Goal: Task Accomplishment & Management: Complete application form

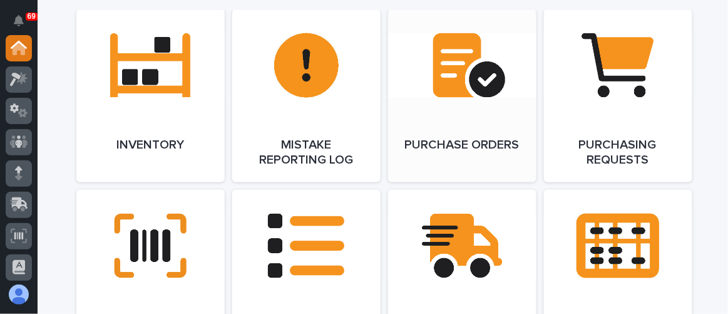
scroll to position [1479, 0]
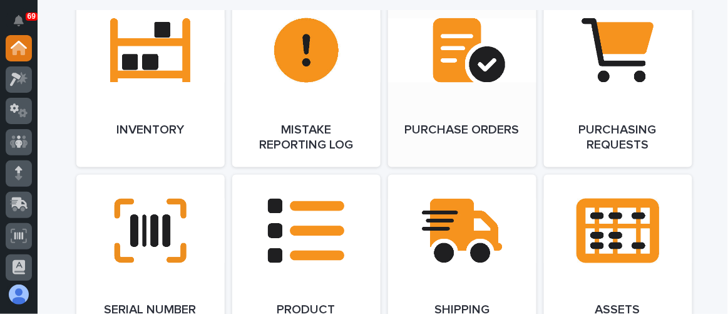
click at [476, 98] on link "Open Link" at bounding box center [462, 80] width 148 height 173
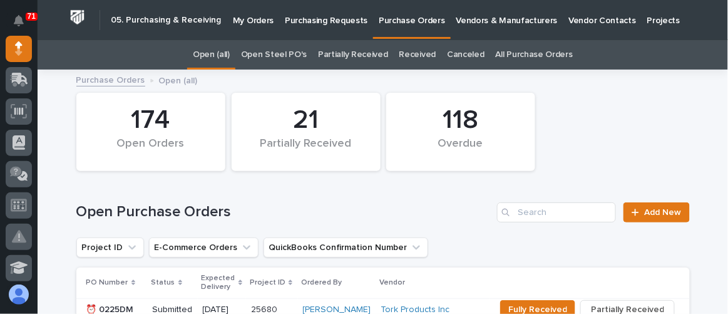
click at [312, 25] on p "Purchasing Requests" at bounding box center [326, 13] width 83 height 26
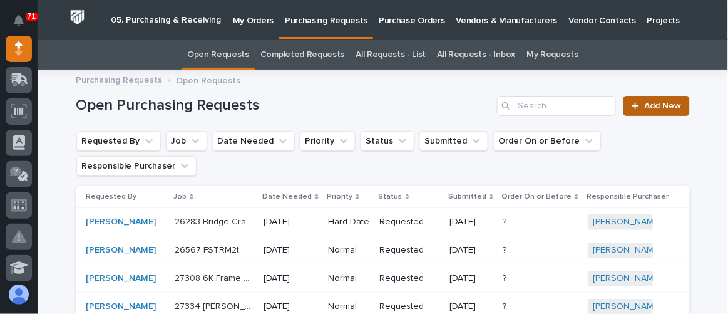
click at [645, 103] on span "Add New" at bounding box center [663, 105] width 37 height 9
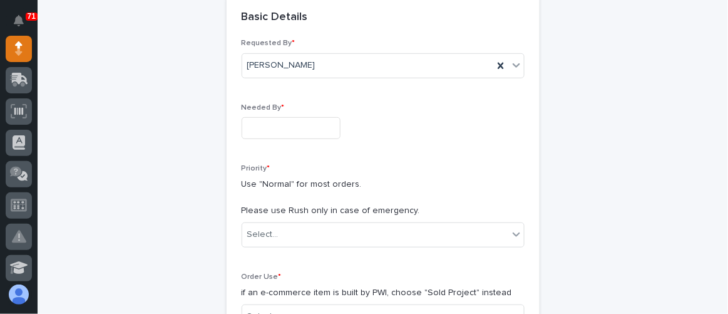
scroll to position [153, 0]
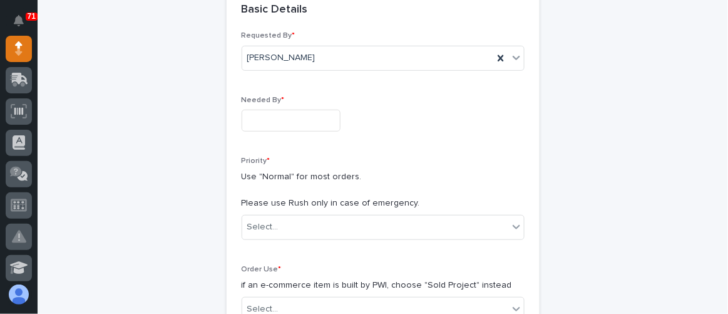
click at [285, 128] on input "text" at bounding box center [291, 121] width 99 height 22
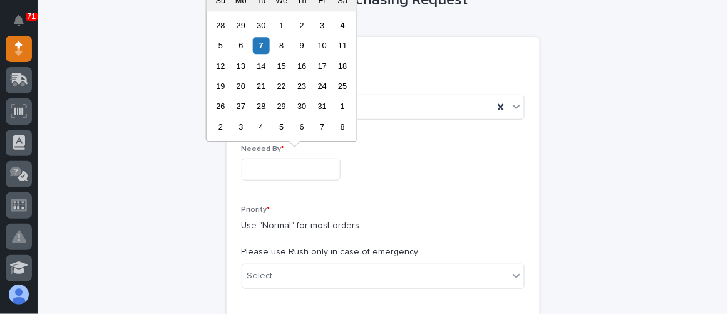
scroll to position [39, 0]
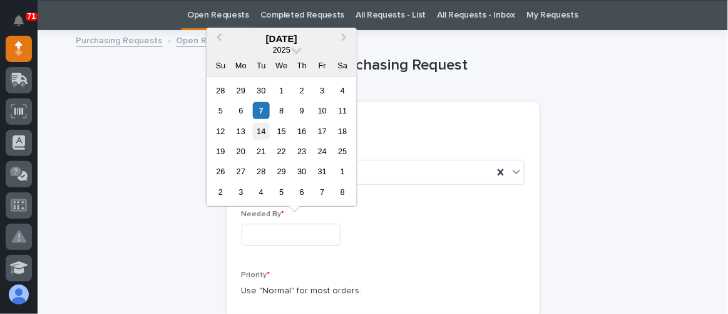
click at [260, 128] on div "14" at bounding box center [261, 130] width 17 height 17
type input "**********"
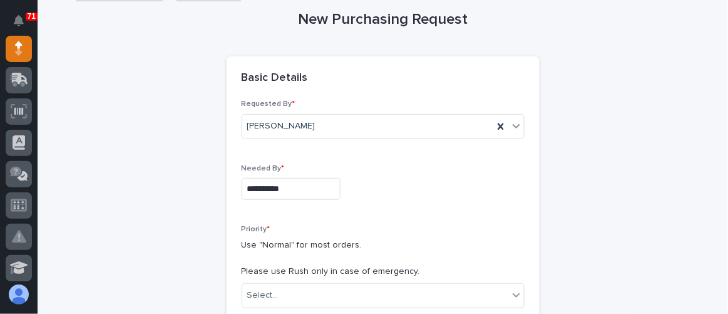
scroll to position [153, 0]
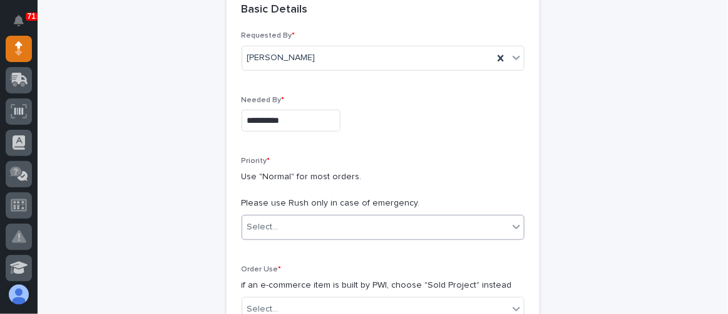
click at [287, 228] on div "Select..." at bounding box center [375, 227] width 266 height 21
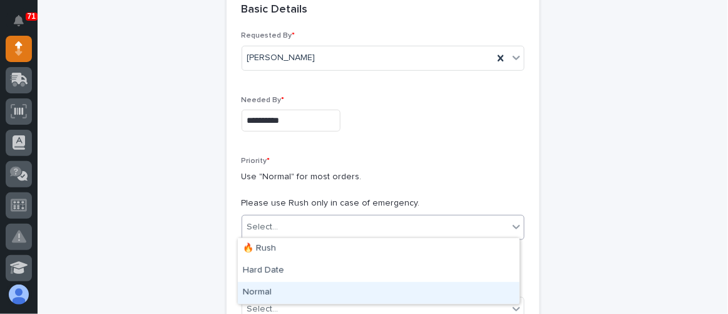
click at [296, 285] on div "Normal" at bounding box center [379, 293] width 282 height 22
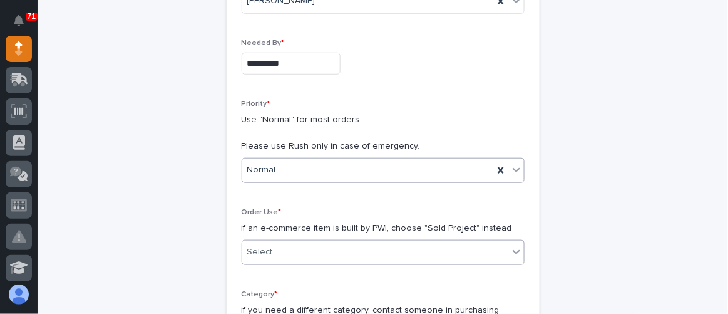
scroll to position [267, 0]
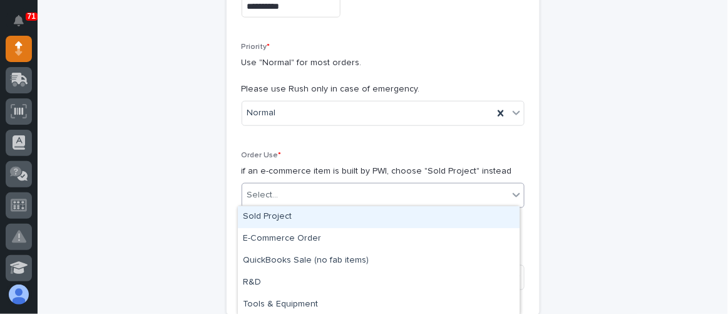
click at [336, 198] on div "Select..." at bounding box center [375, 195] width 266 height 21
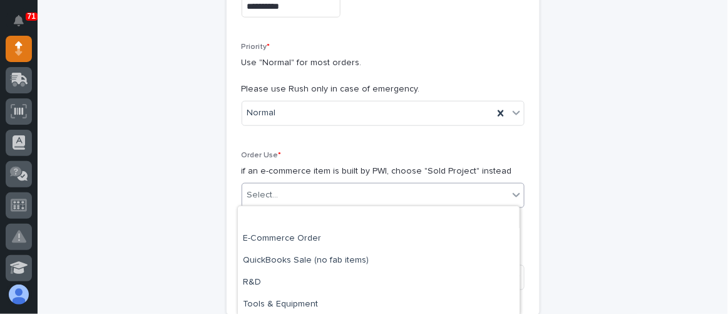
scroll to position [44, 0]
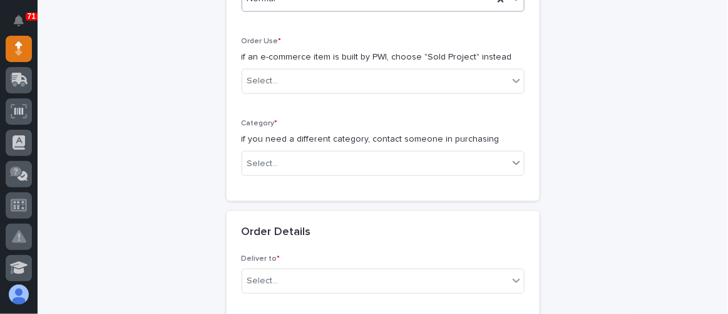
scroll to position [324, 0]
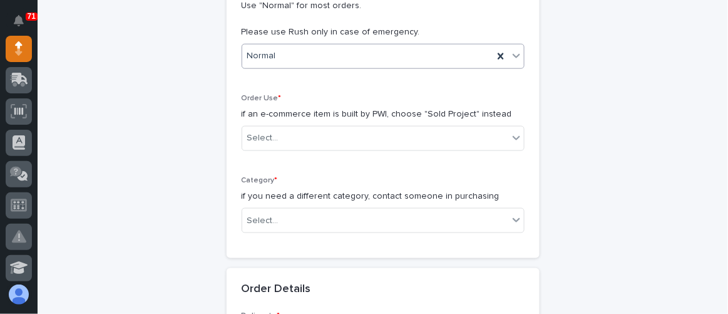
click at [403, 55] on div "Normal" at bounding box center [367, 56] width 251 height 21
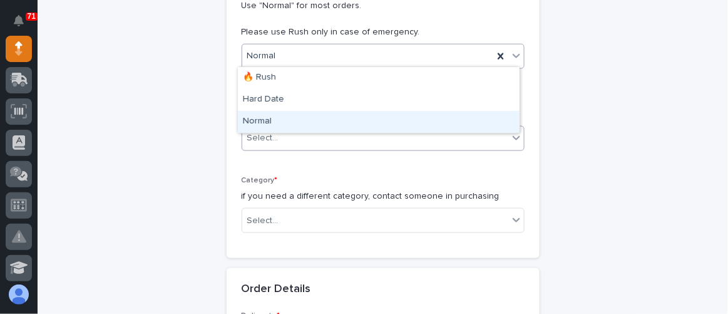
drag, startPoint x: 319, startPoint y: 88, endPoint x: 317, endPoint y: 125, distance: 37.6
click at [315, 121] on div "Normal" at bounding box center [379, 122] width 282 height 22
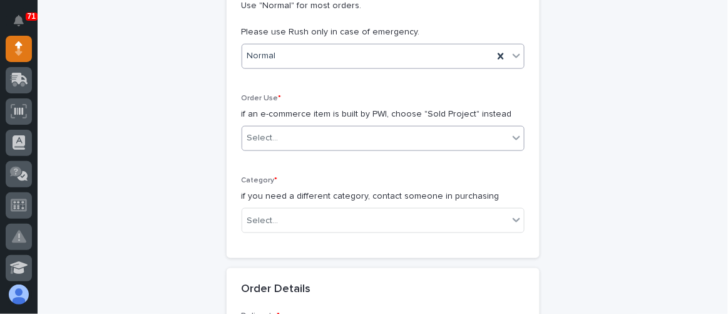
click at [319, 130] on div "Select..." at bounding box center [375, 138] width 266 height 21
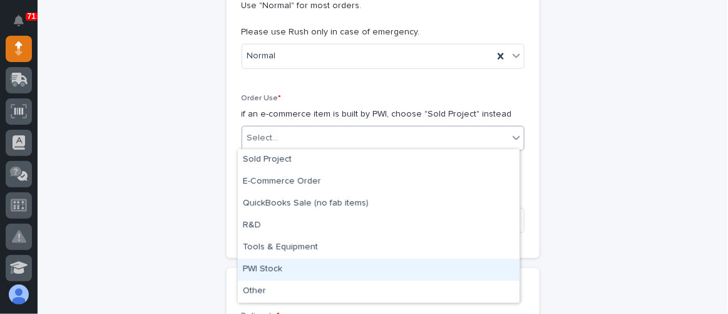
click at [285, 265] on div "PWI Stock" at bounding box center [379, 270] width 282 height 22
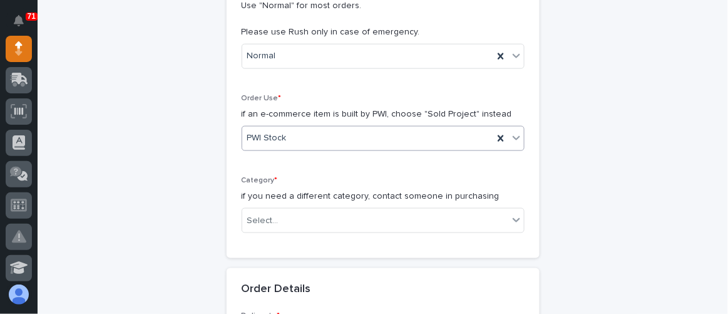
scroll to position [438, 0]
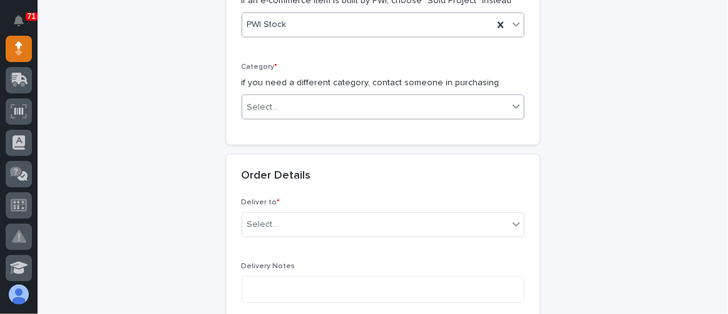
click at [304, 97] on div "Select..." at bounding box center [375, 107] width 266 height 21
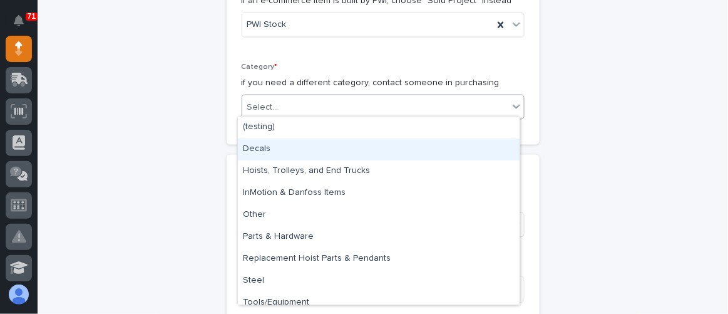
scroll to position [9, 0]
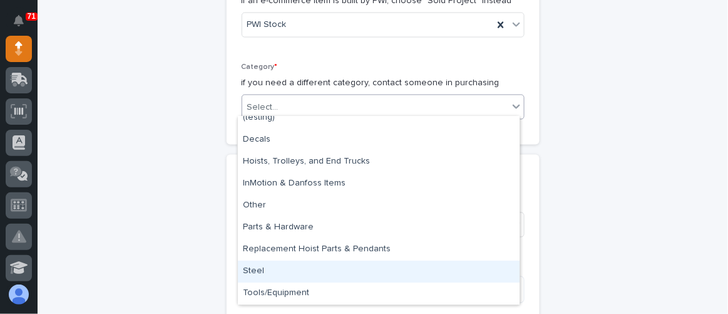
click at [253, 268] on div "Steel" at bounding box center [379, 271] width 282 height 22
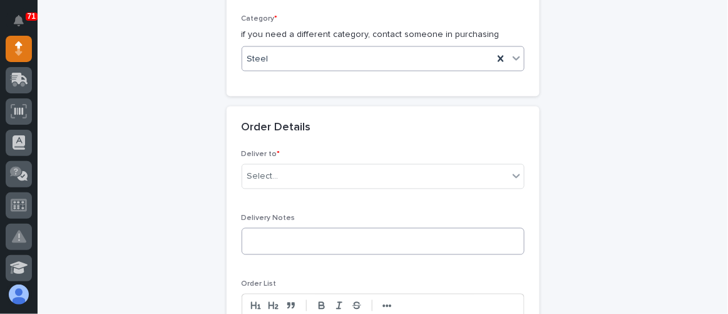
scroll to position [552, 0]
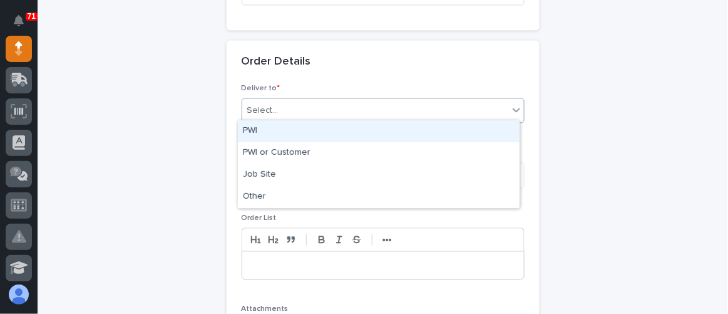
click at [311, 101] on div "Select..." at bounding box center [375, 111] width 266 height 21
click at [293, 133] on div "PWI" at bounding box center [379, 131] width 282 height 22
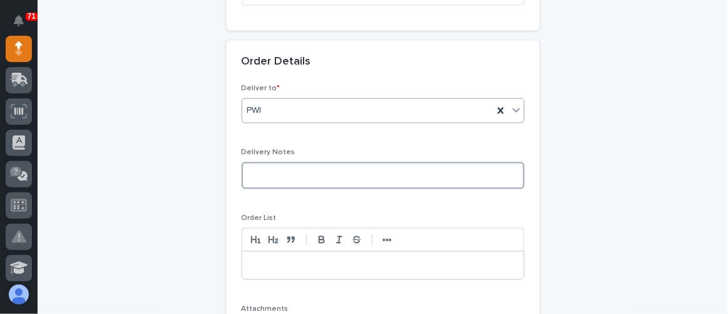
click at [275, 174] on textarea at bounding box center [383, 175] width 283 height 26
type textarea "*"
type textarea "**********"
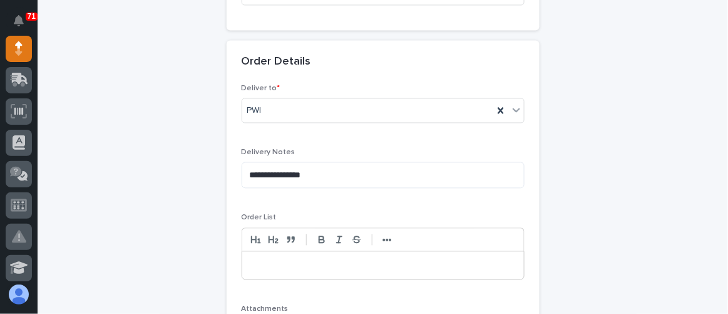
click at [260, 264] on p at bounding box center [383, 265] width 263 height 13
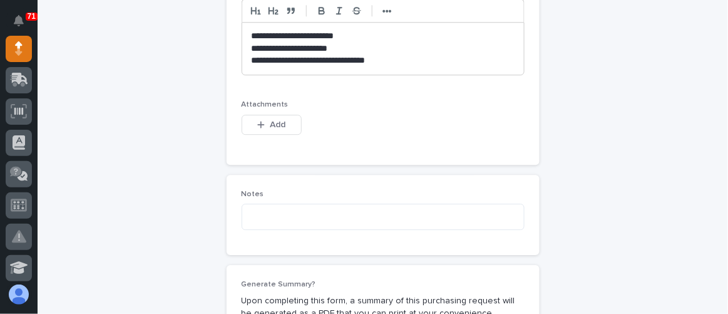
scroll to position [893, 0]
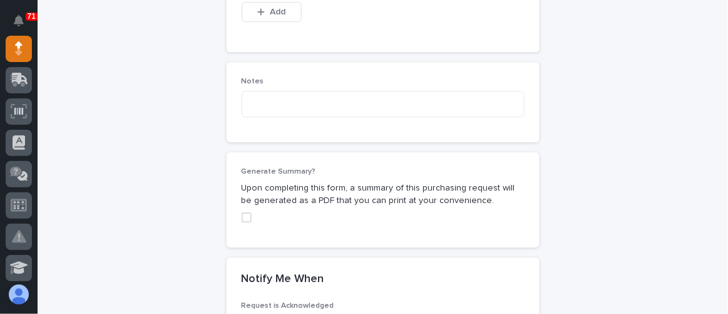
click at [242, 212] on span at bounding box center [247, 217] width 10 height 10
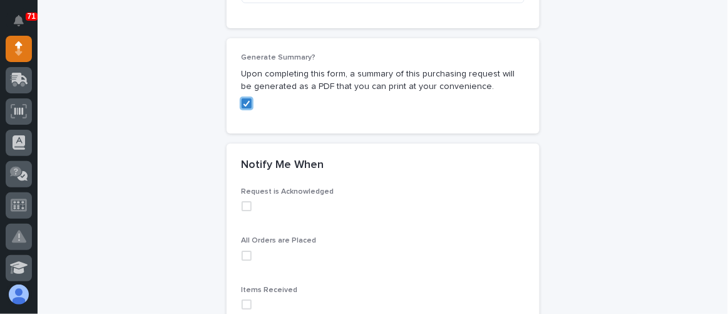
click at [245, 204] on span at bounding box center [247, 206] width 10 height 10
click at [242, 255] on span at bounding box center [247, 255] width 10 height 10
click at [242, 299] on span at bounding box center [247, 304] width 10 height 10
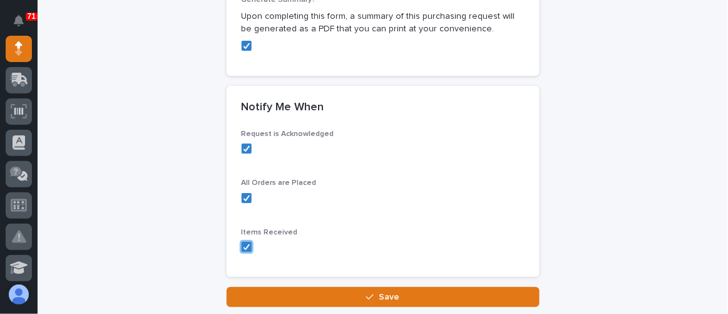
scroll to position [1121, 0]
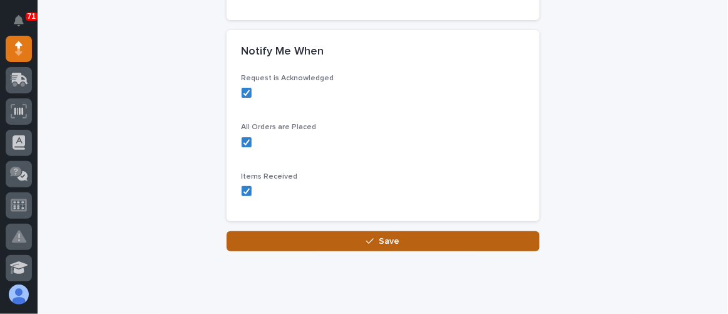
click at [316, 231] on button "Save" at bounding box center [383, 241] width 313 height 20
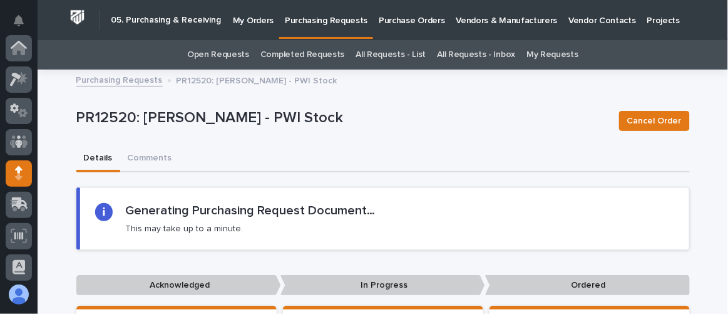
scroll to position [125, 0]
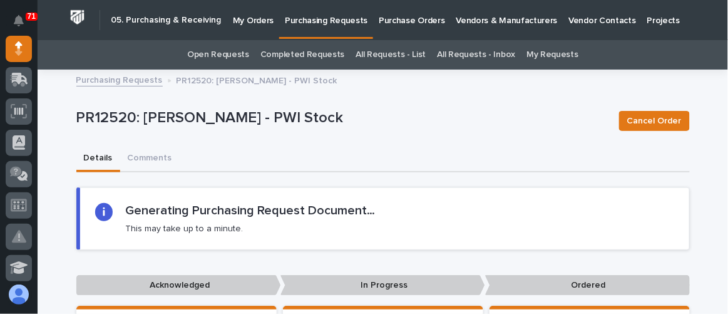
click at [244, 28] on link "My Orders" at bounding box center [253, 19] width 52 height 39
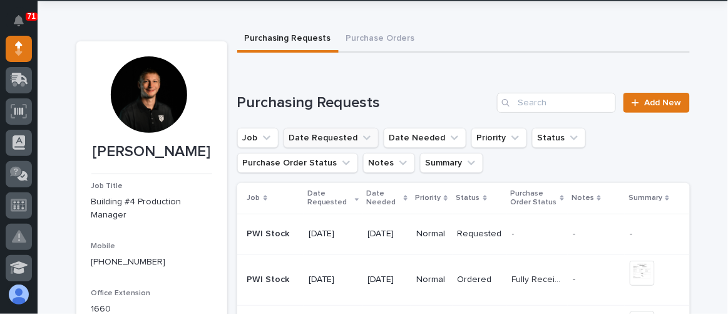
scroll to position [56, 0]
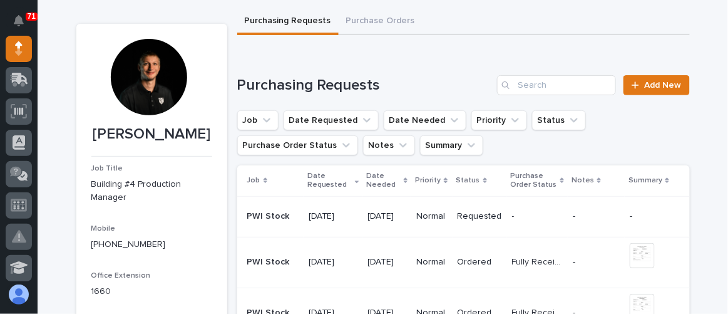
click at [368, 264] on p "[DATE]" at bounding box center [387, 262] width 39 height 11
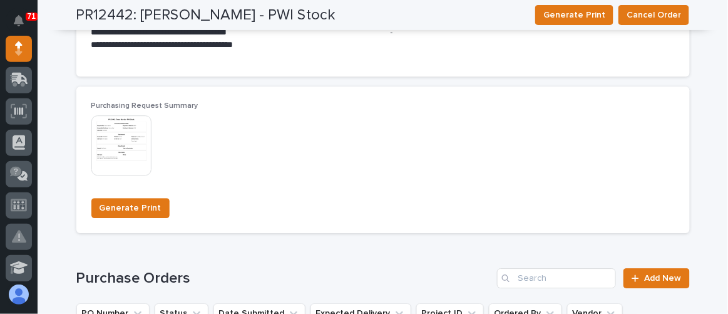
scroll to position [796, 0]
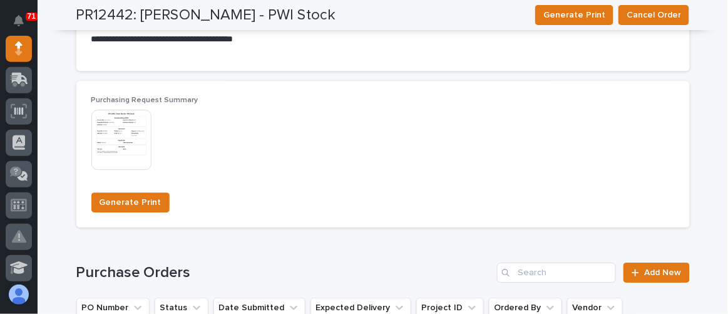
click at [130, 132] on img at bounding box center [121, 140] width 60 height 60
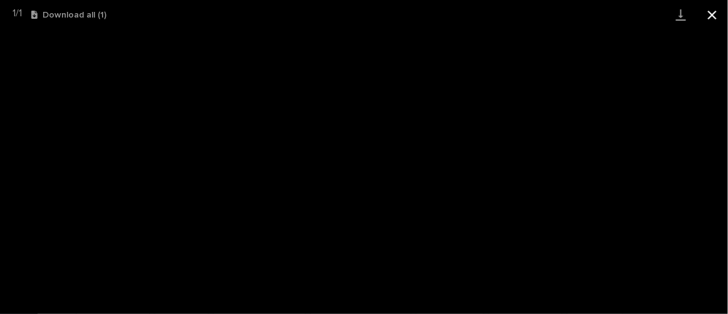
click at [707, 15] on button "Close gallery" at bounding box center [712, 14] width 31 height 29
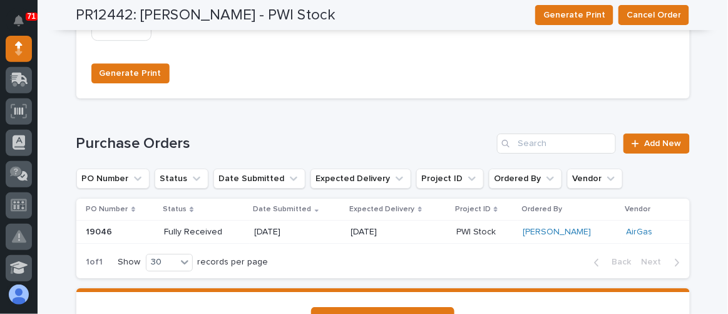
scroll to position [967, 0]
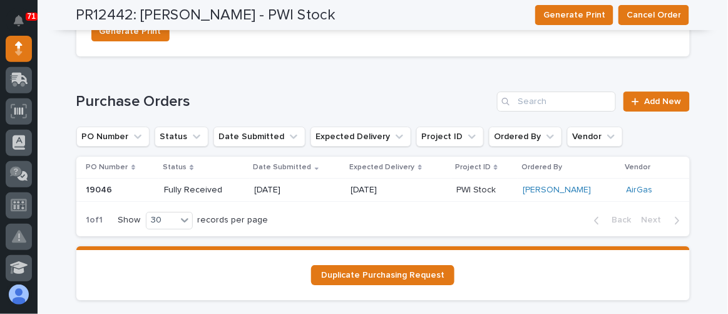
click at [242, 191] on p "Fully Received" at bounding box center [204, 190] width 80 height 11
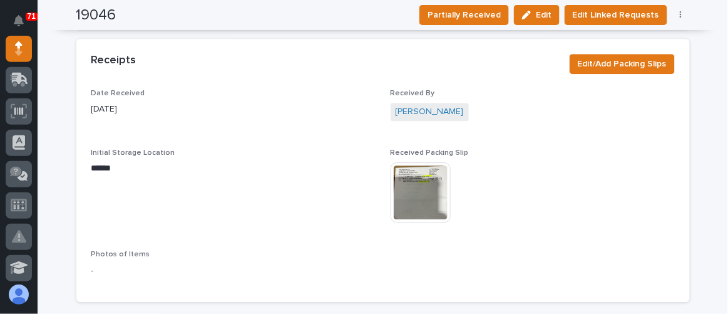
scroll to position [755, 0]
click at [416, 200] on img at bounding box center [421, 192] width 60 height 60
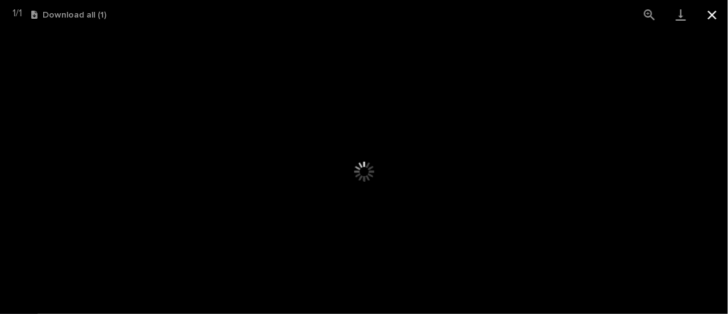
click at [714, 13] on button "Close gallery" at bounding box center [712, 14] width 31 height 29
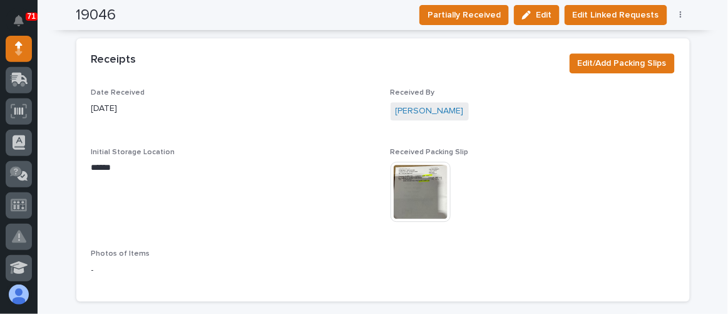
scroll to position [584, 0]
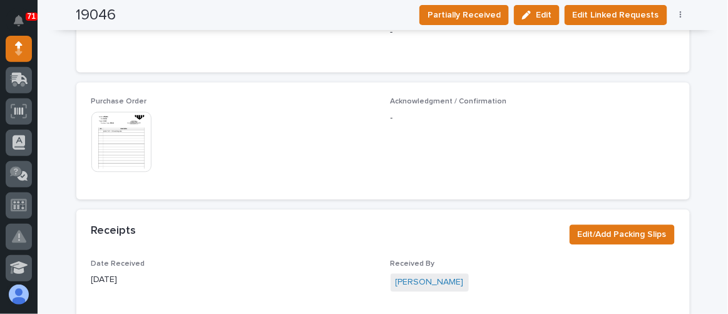
click at [124, 144] on img at bounding box center [121, 141] width 60 height 60
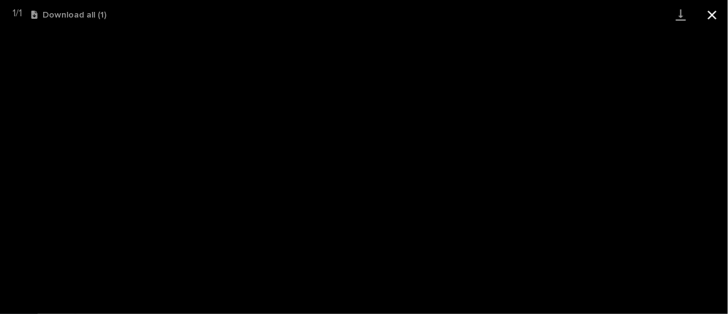
click at [708, 18] on button "Close gallery" at bounding box center [712, 14] width 31 height 29
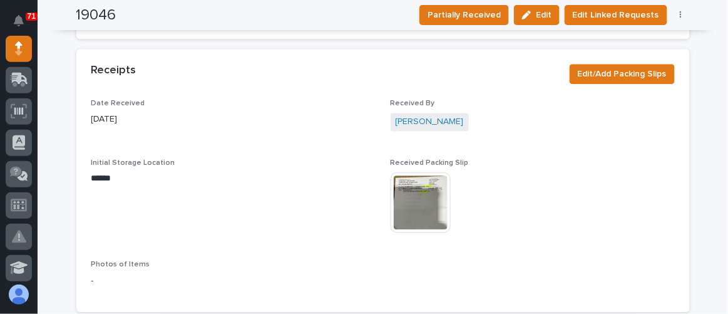
scroll to position [755, 0]
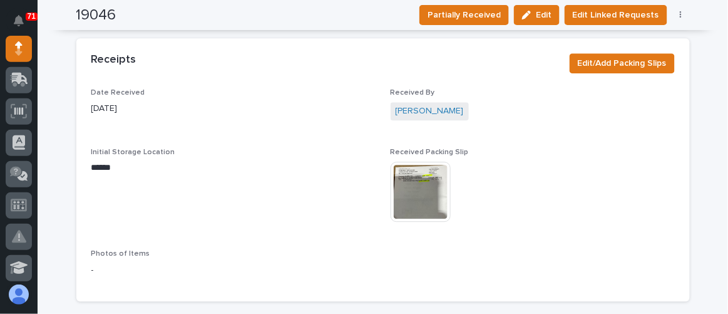
click at [417, 190] on img at bounding box center [421, 192] width 60 height 60
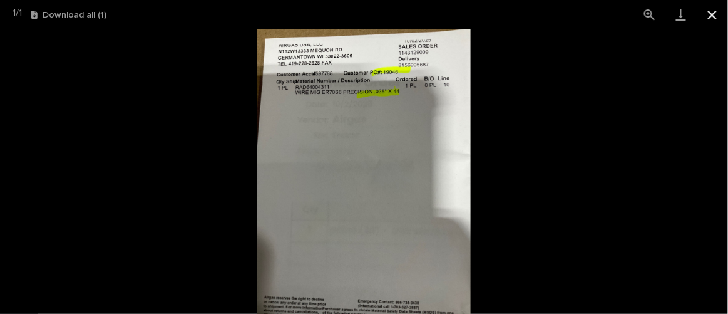
click at [711, 14] on button "Close gallery" at bounding box center [712, 14] width 31 height 29
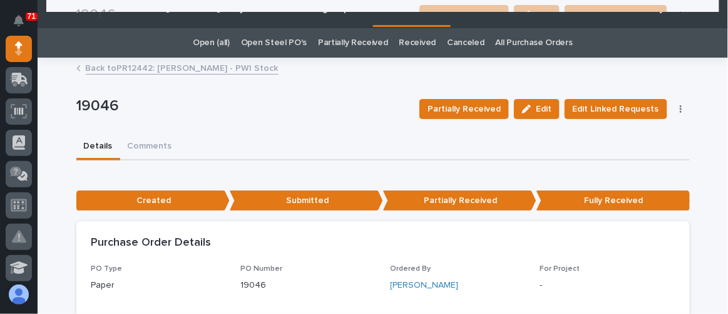
scroll to position [0, 0]
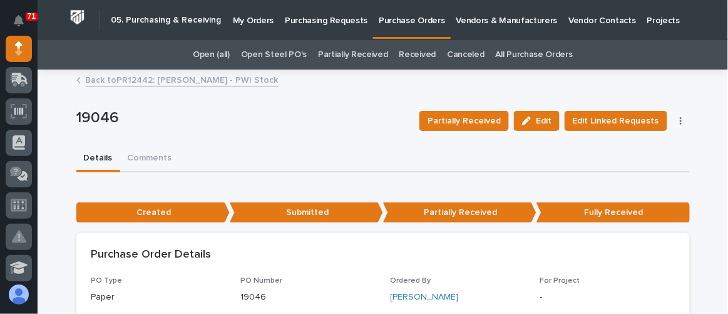
click at [247, 16] on p "My Orders" at bounding box center [253, 13] width 41 height 26
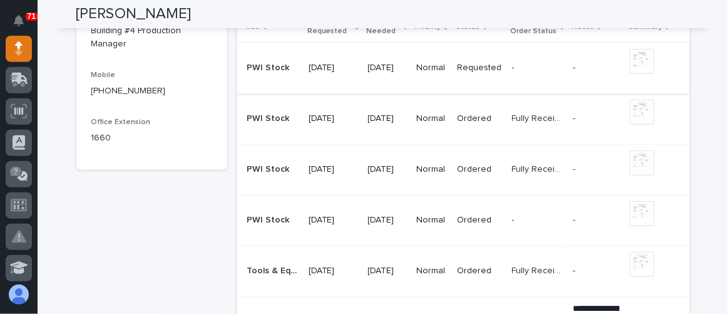
scroll to position [227, 0]
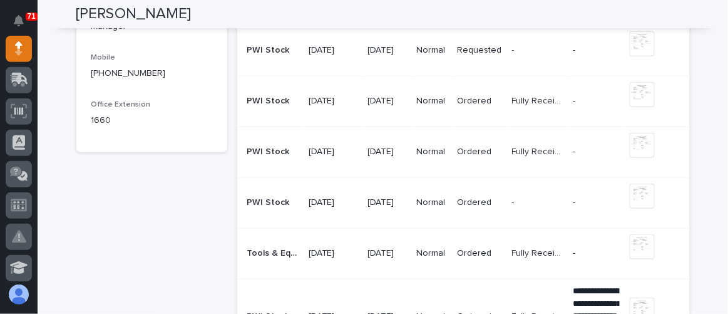
click at [290, 146] on p at bounding box center [272, 151] width 51 height 11
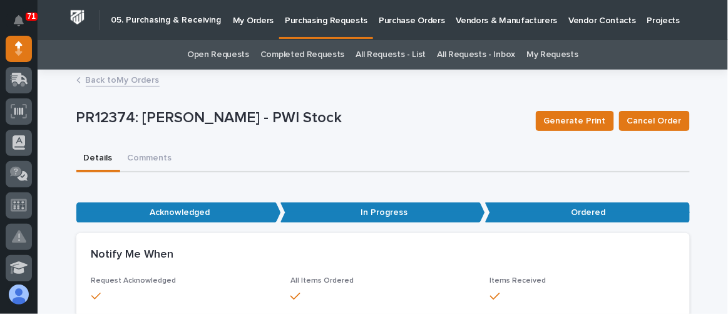
click at [106, 85] on link "Back to My Orders" at bounding box center [123, 79] width 74 height 14
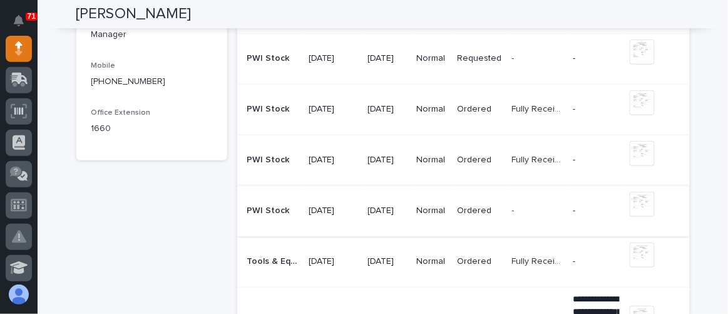
scroll to position [227, 0]
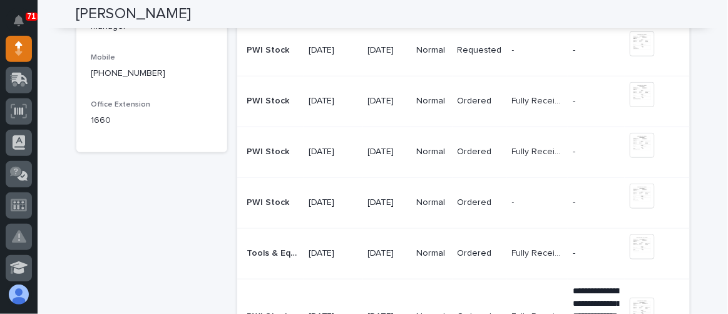
click at [288, 203] on p at bounding box center [272, 202] width 51 height 11
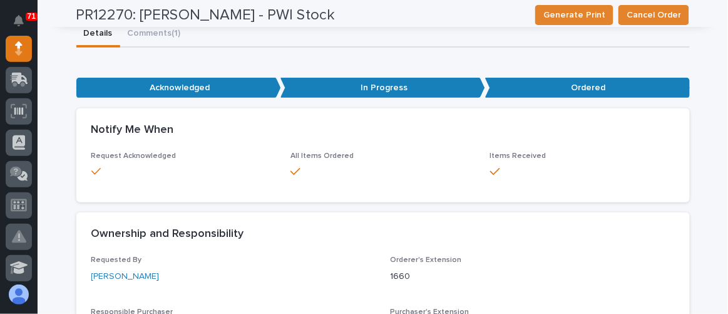
scroll to position [56, 0]
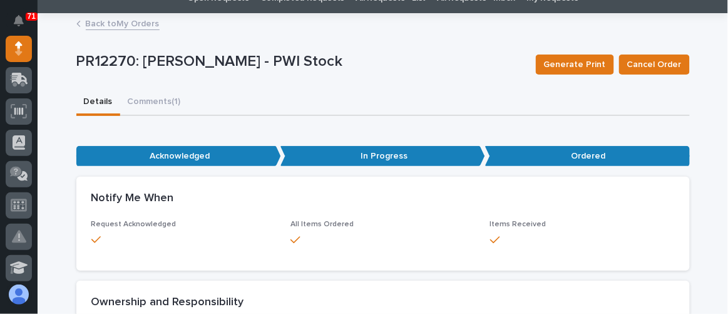
click at [122, 25] on link "Back to My Orders" at bounding box center [123, 23] width 74 height 14
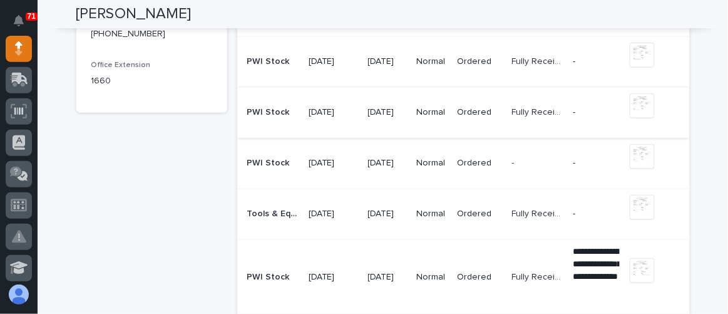
scroll to position [284, 0]
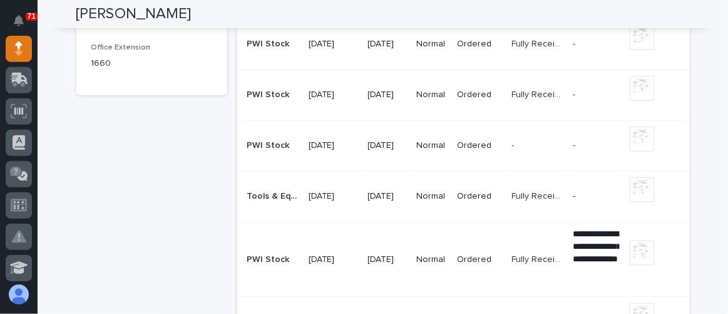
click at [277, 190] on p "Tools & Equipment" at bounding box center [274, 194] width 54 height 13
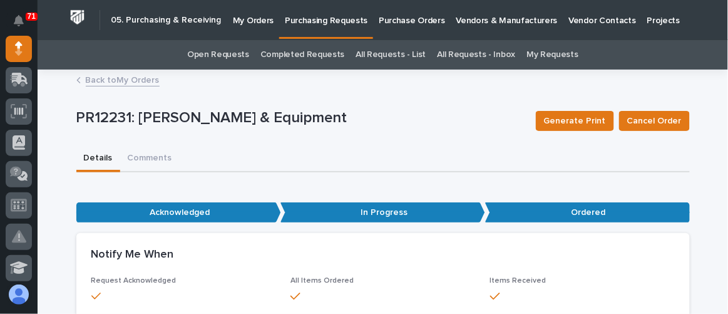
click at [118, 84] on link "Back to My Orders" at bounding box center [123, 79] width 74 height 14
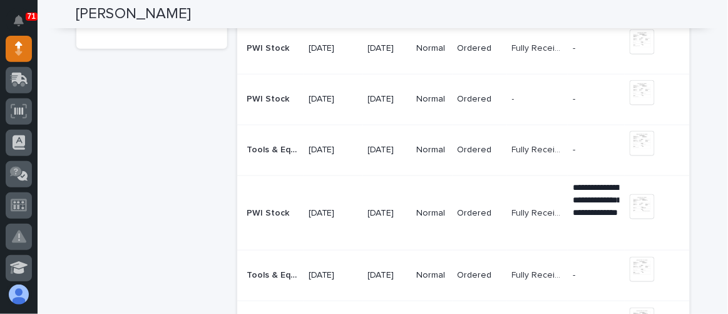
scroll to position [341, 0]
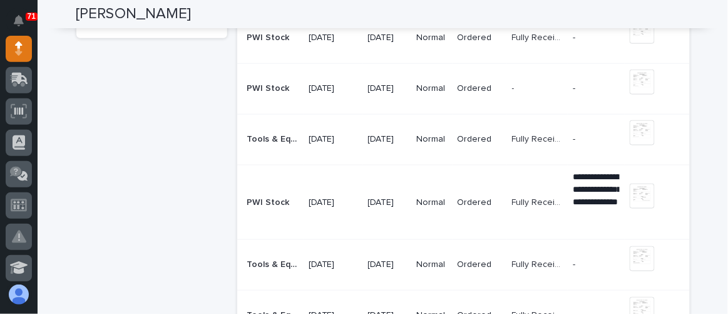
click at [274, 181] on td "PWI Stock PWI Stock" at bounding box center [270, 202] width 66 height 74
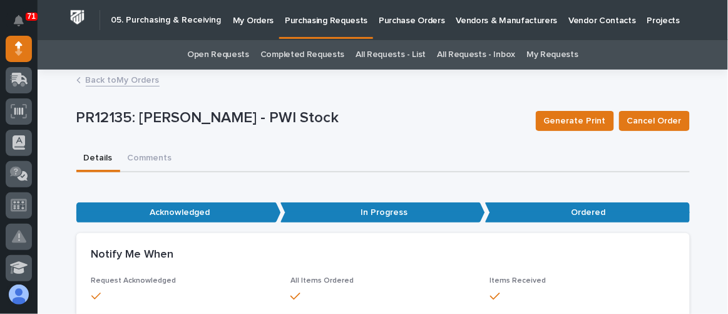
click at [137, 85] on link "Back to My Orders" at bounding box center [123, 79] width 74 height 14
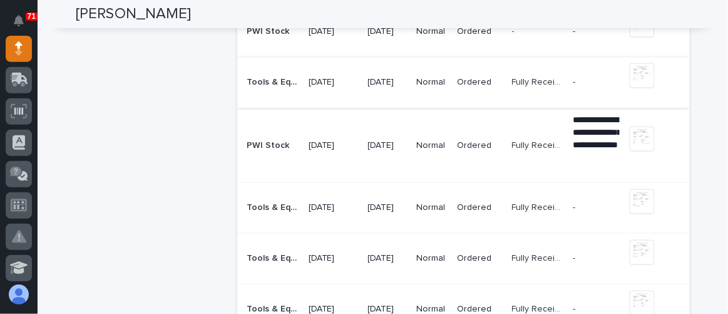
scroll to position [455, 0]
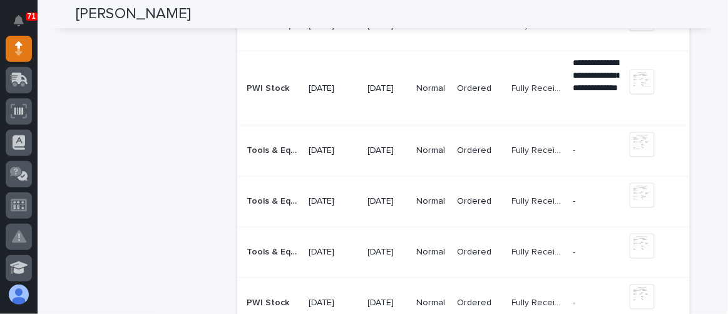
click at [252, 159] on div "Tools & Equipment Tools & Equipment" at bounding box center [272, 151] width 51 height 21
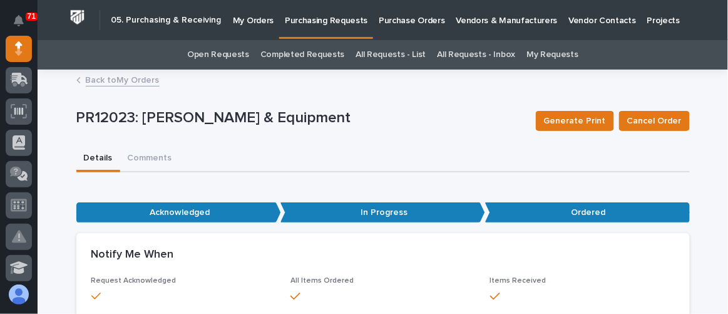
click at [127, 77] on link "Back to My Orders" at bounding box center [123, 79] width 74 height 14
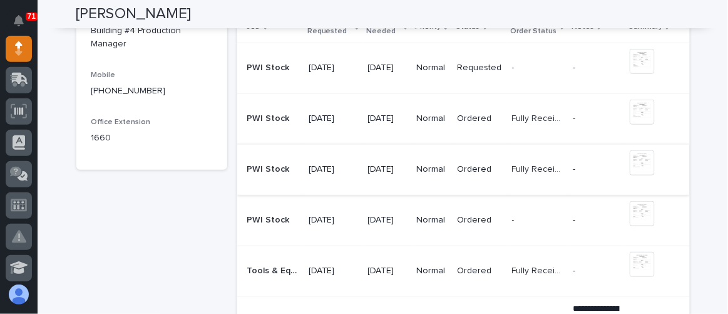
scroll to position [227, 0]
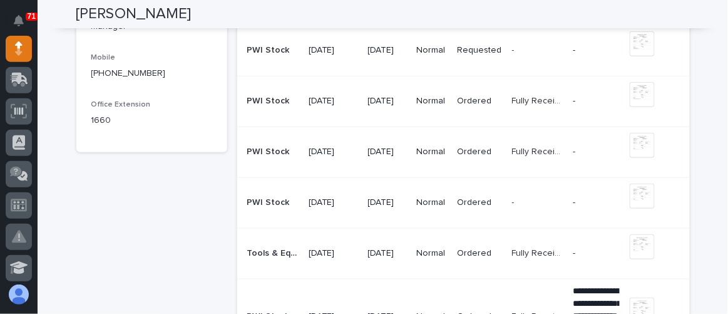
click at [265, 213] on td "PWI Stock PWI Stock" at bounding box center [270, 202] width 66 height 51
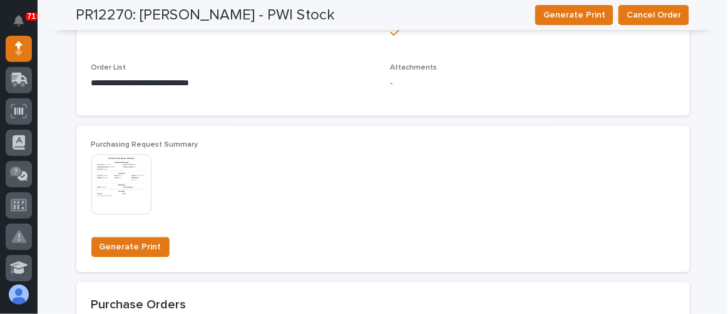
scroll to position [739, 0]
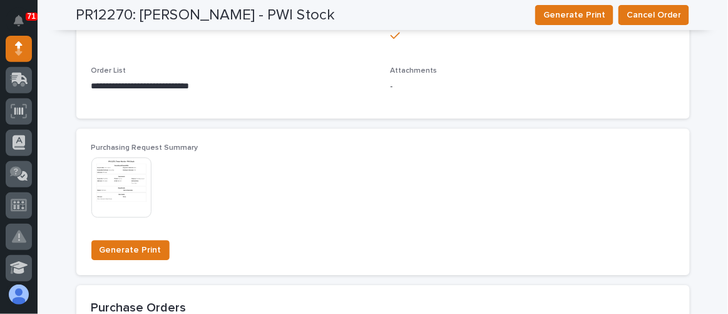
click at [129, 175] on img at bounding box center [121, 187] width 60 height 60
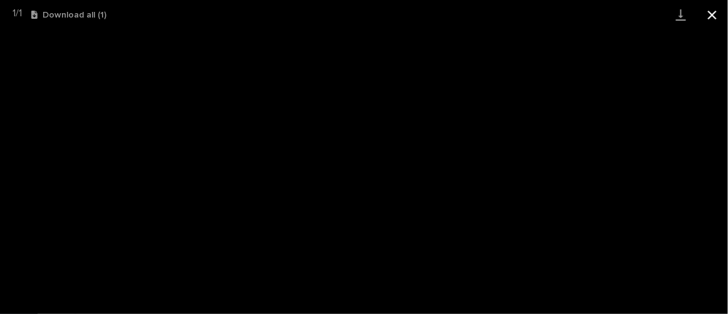
click at [715, 13] on button "Close gallery" at bounding box center [712, 14] width 31 height 29
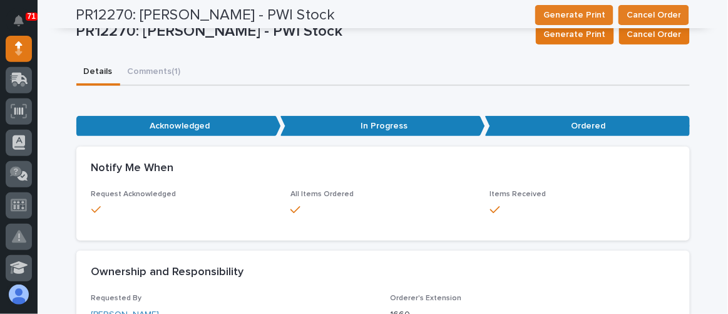
scroll to position [0, 0]
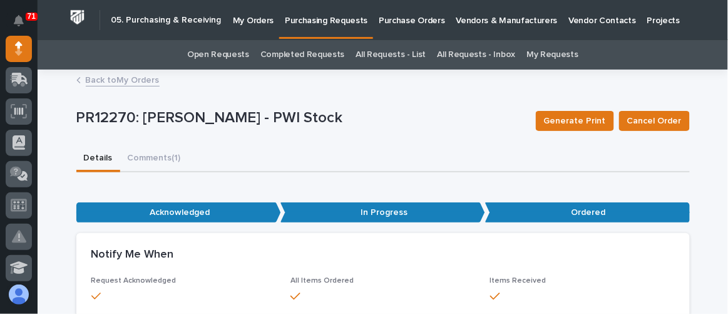
click at [113, 80] on link "Back to My Orders" at bounding box center [123, 79] width 74 height 14
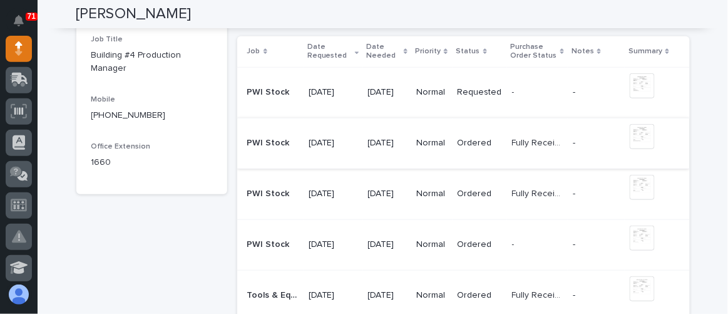
scroll to position [170, 0]
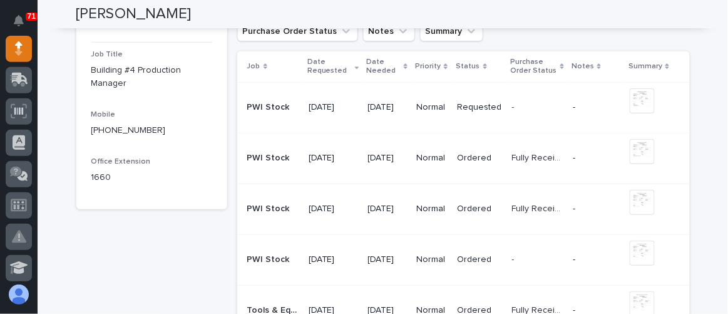
click at [273, 148] on div "PWI Stock PWI Stock" at bounding box center [272, 158] width 51 height 21
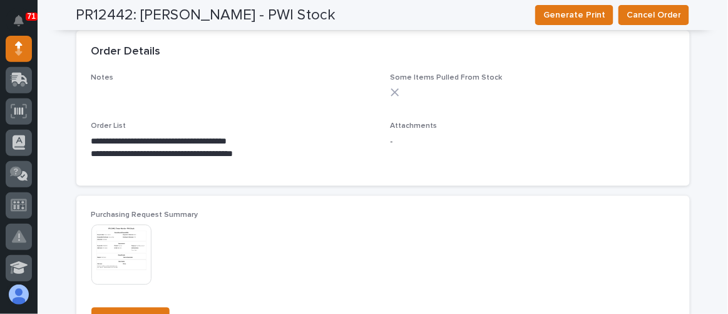
scroll to position [682, 0]
click at [123, 232] on img at bounding box center [121, 253] width 60 height 60
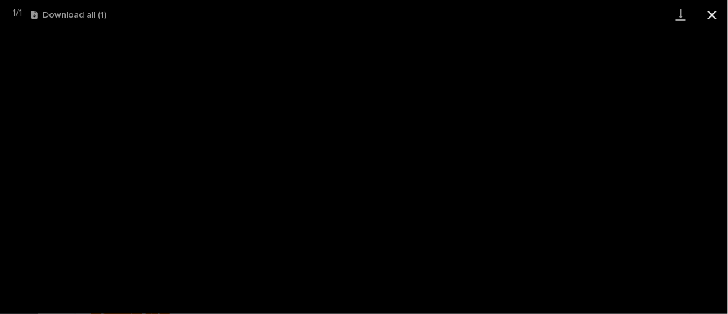
click at [716, 12] on button "Close gallery" at bounding box center [712, 14] width 31 height 29
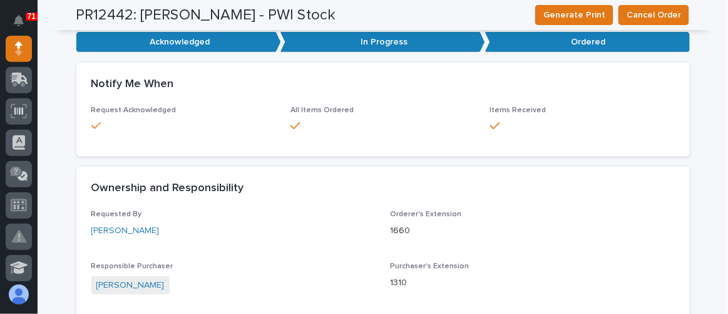
scroll to position [0, 0]
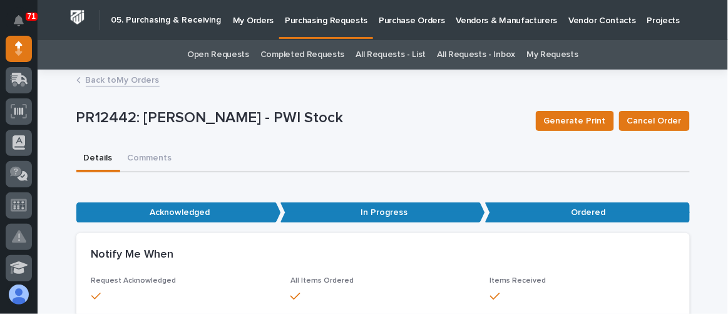
click at [131, 79] on link "Back to My Orders" at bounding box center [123, 79] width 74 height 14
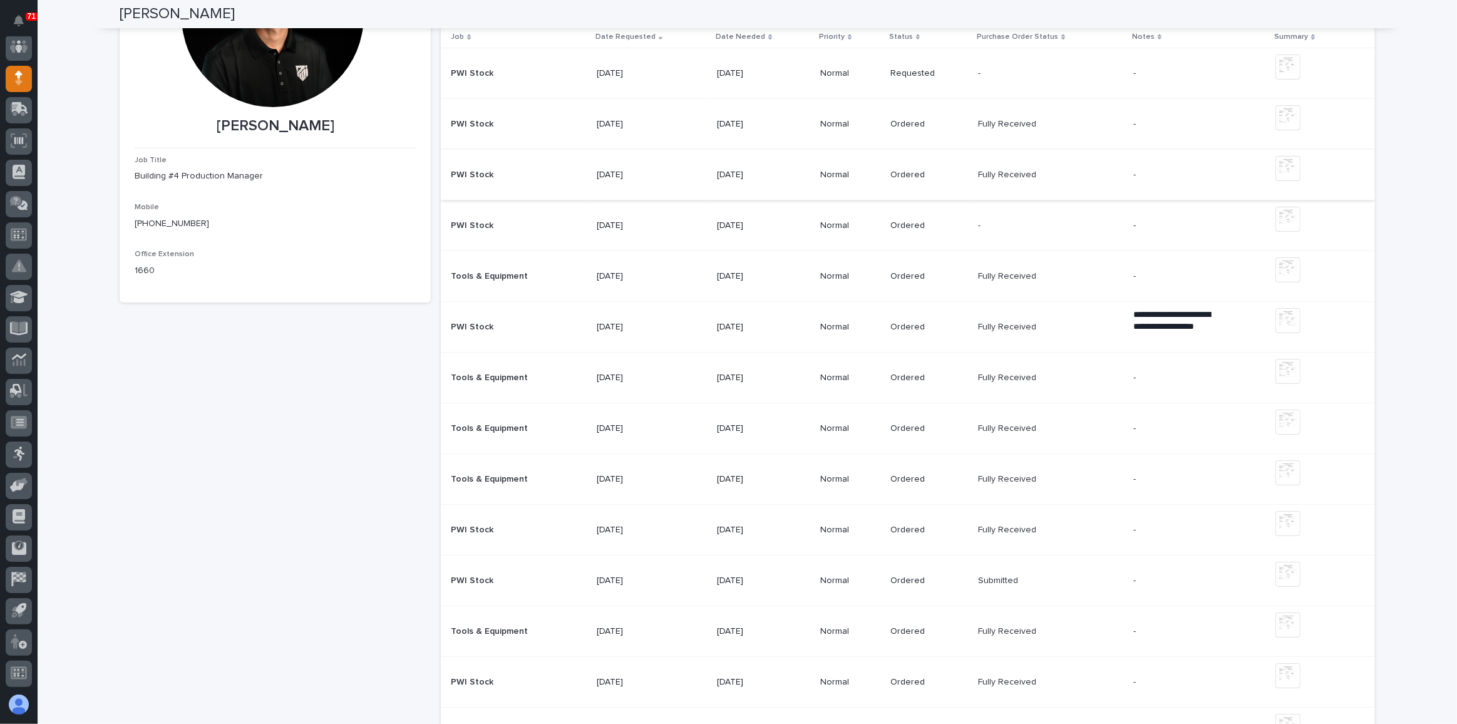
scroll to position [113, 0]
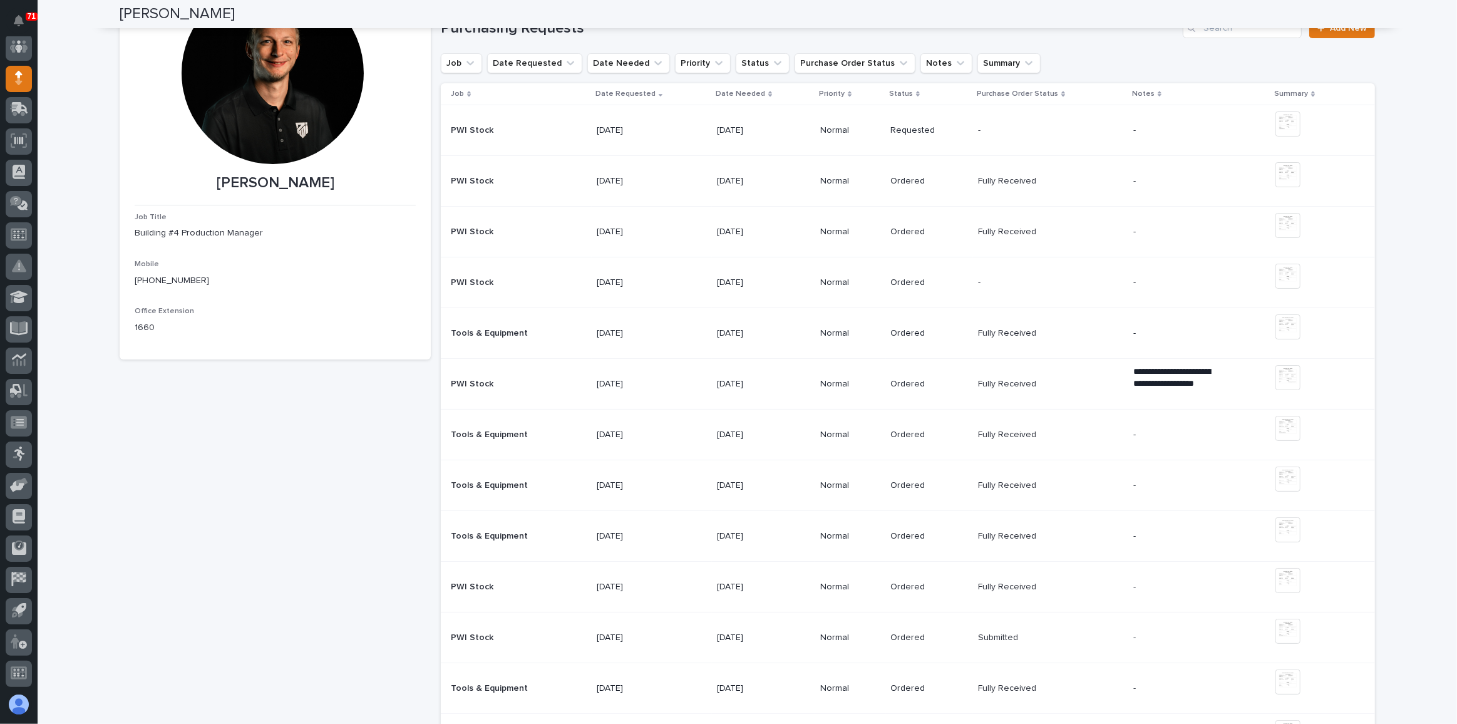
click at [694, 228] on div "[DATE]" at bounding box center [652, 232] width 111 height 21
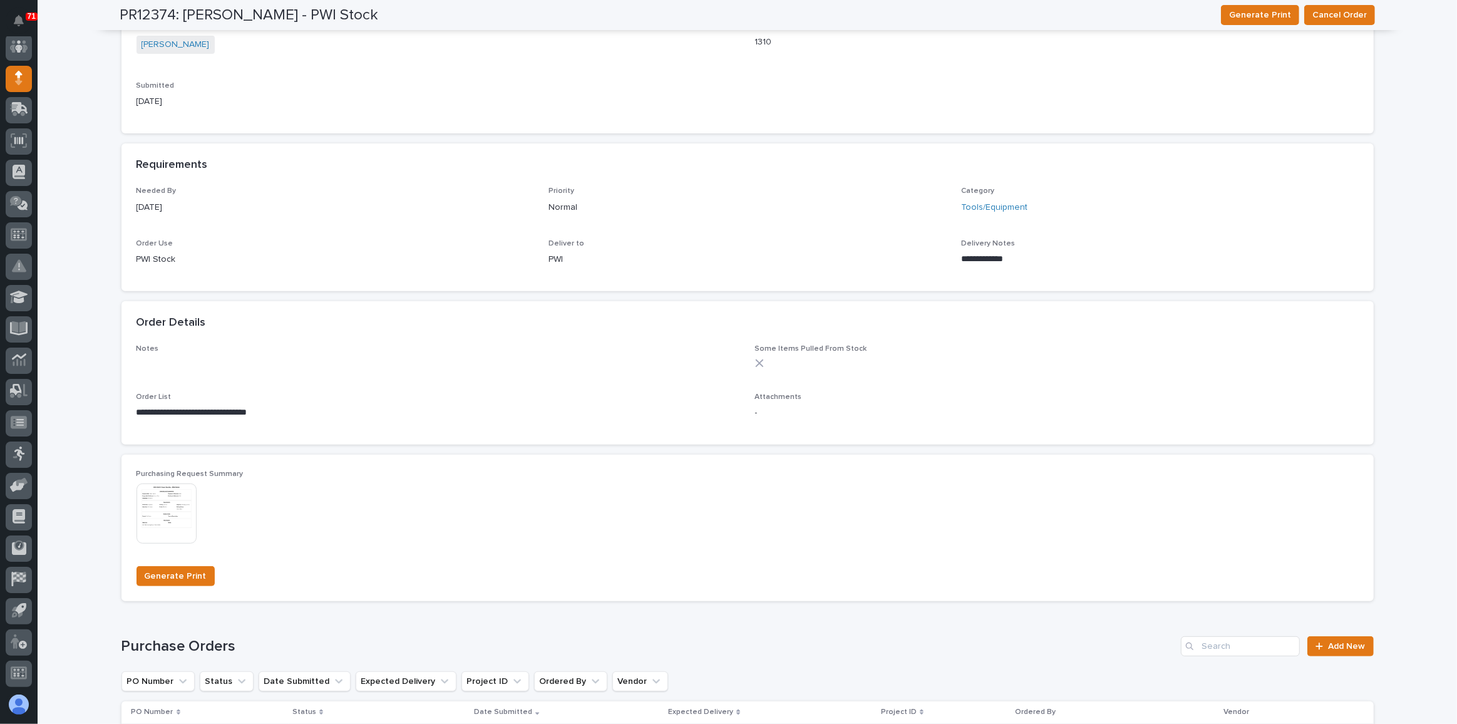
scroll to position [512, 0]
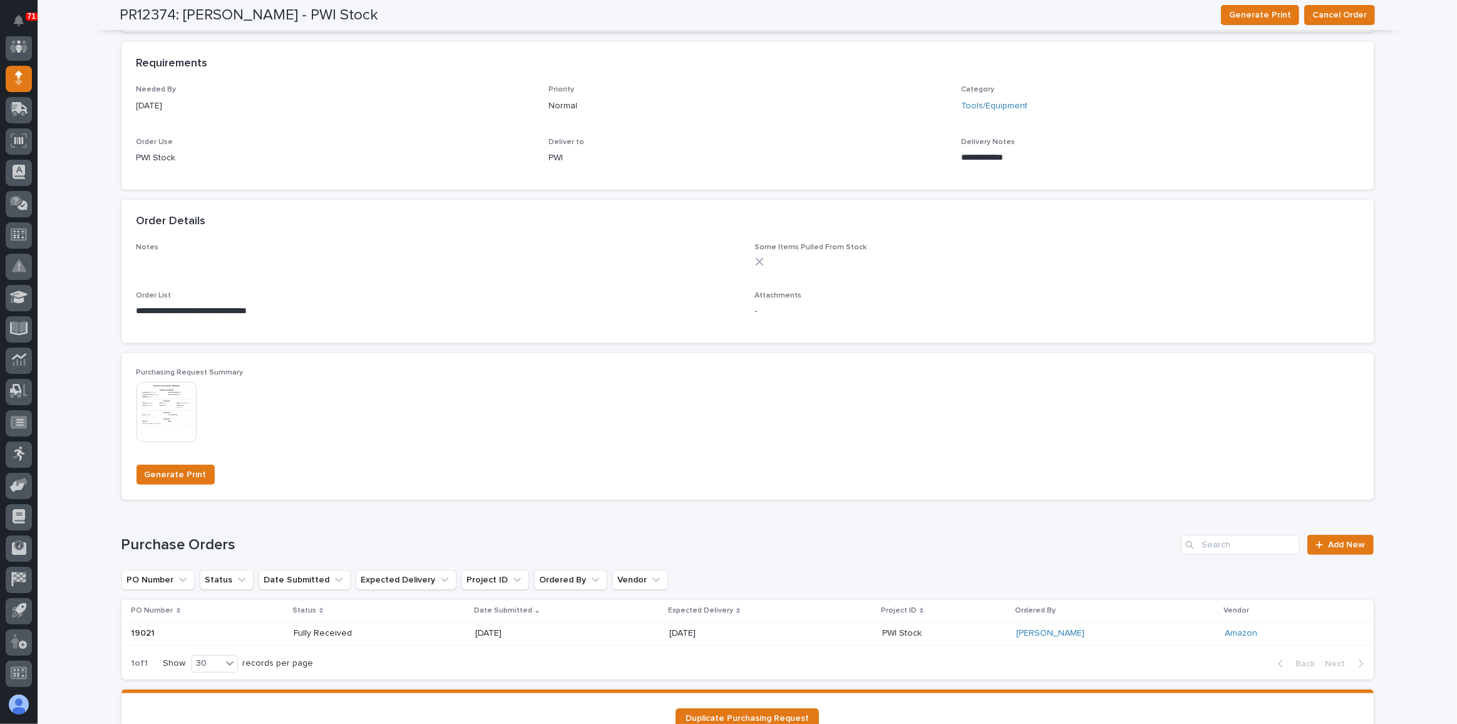
click at [150, 313] on img at bounding box center [166, 412] width 60 height 60
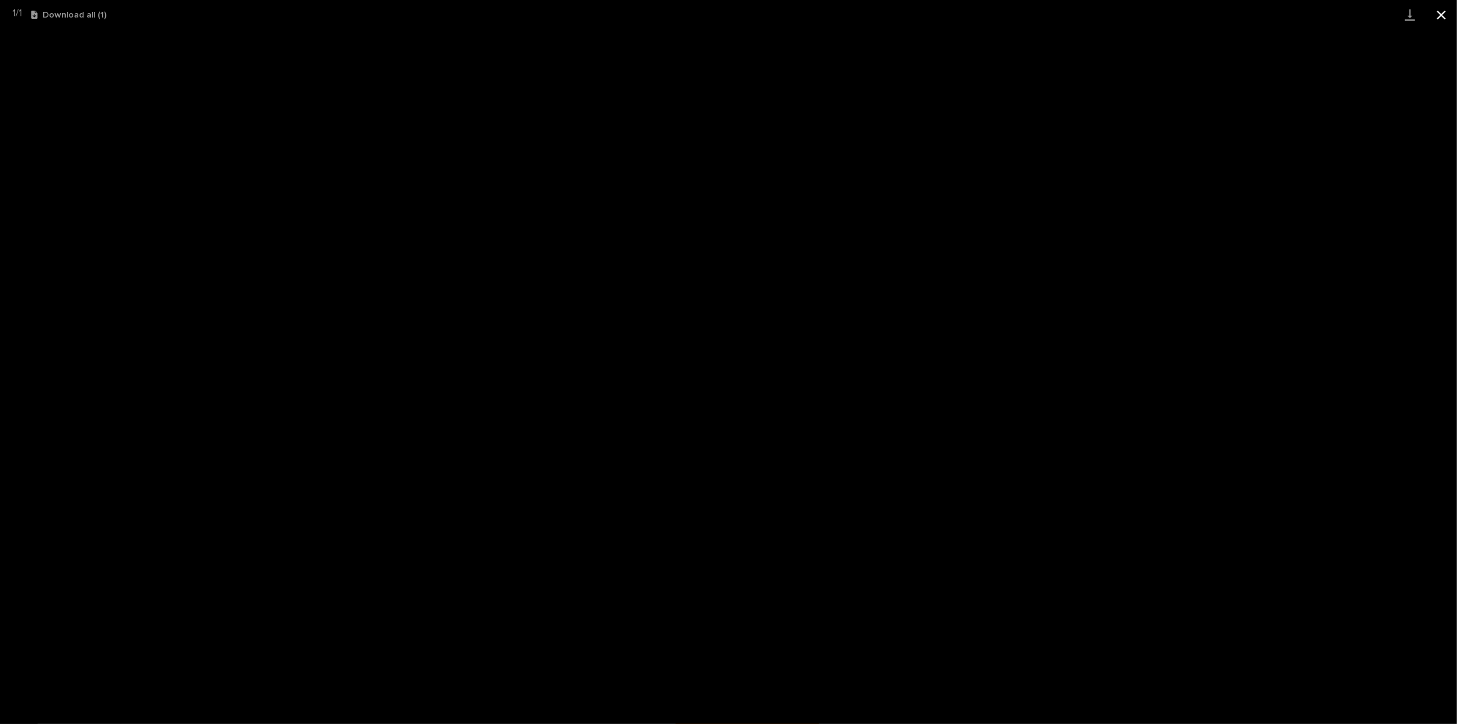
click at [727, 18] on button "Close gallery" at bounding box center [1440, 14] width 31 height 29
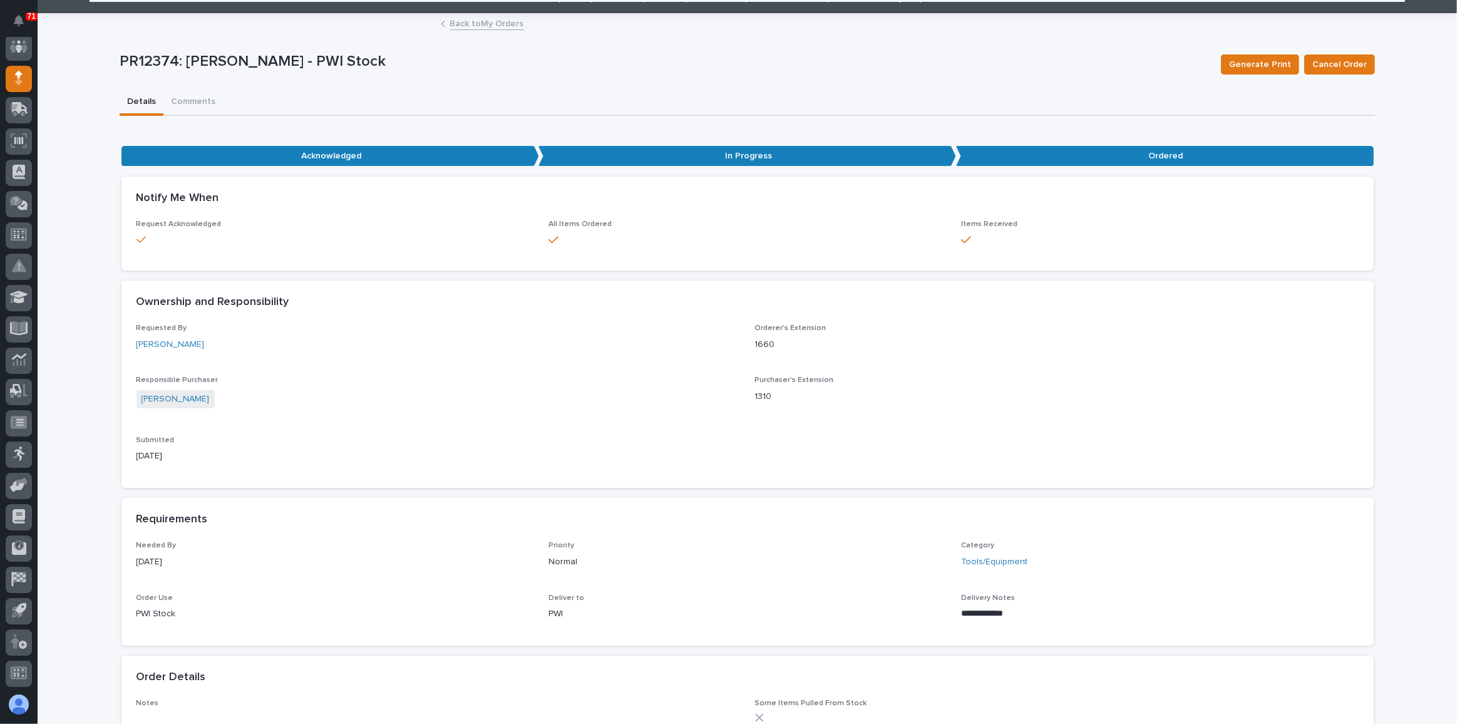
scroll to position [0, 0]
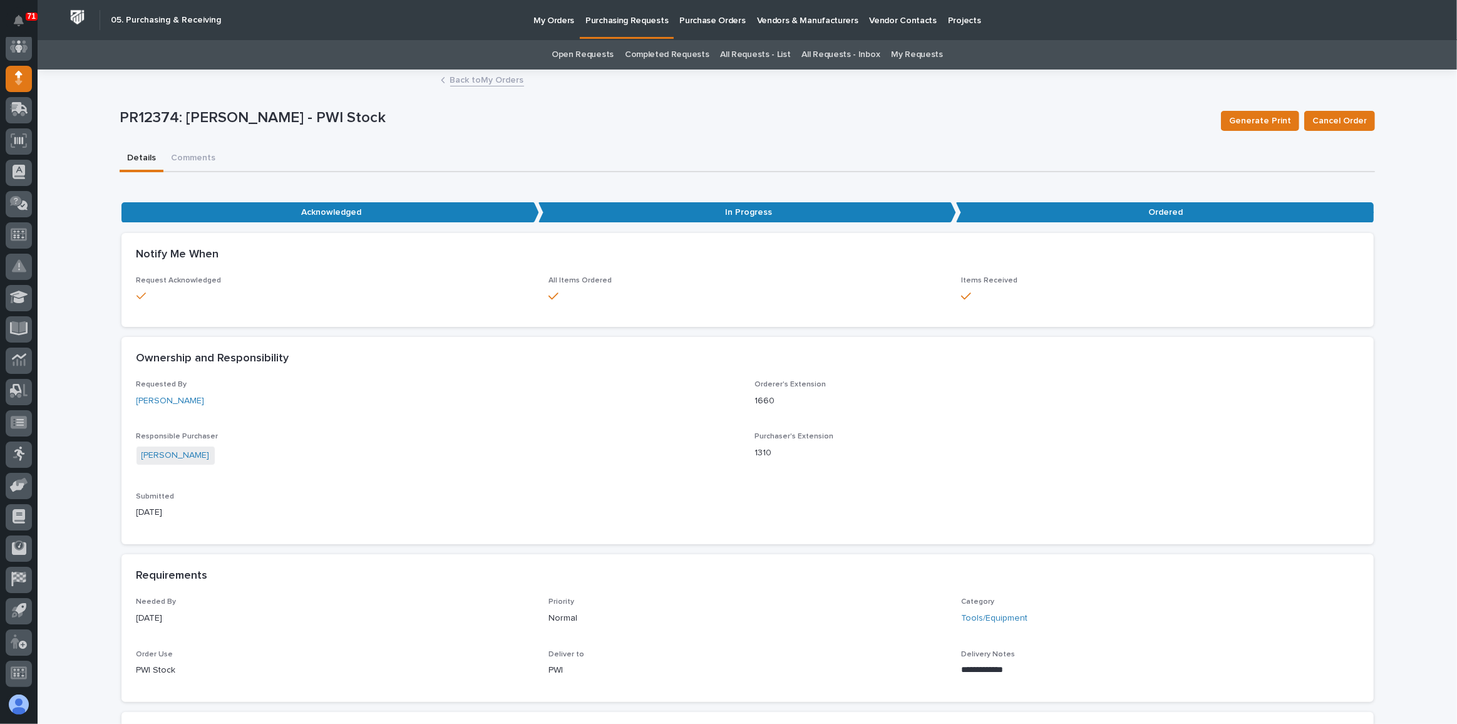
click at [498, 78] on link "Back to My Orders" at bounding box center [487, 79] width 74 height 14
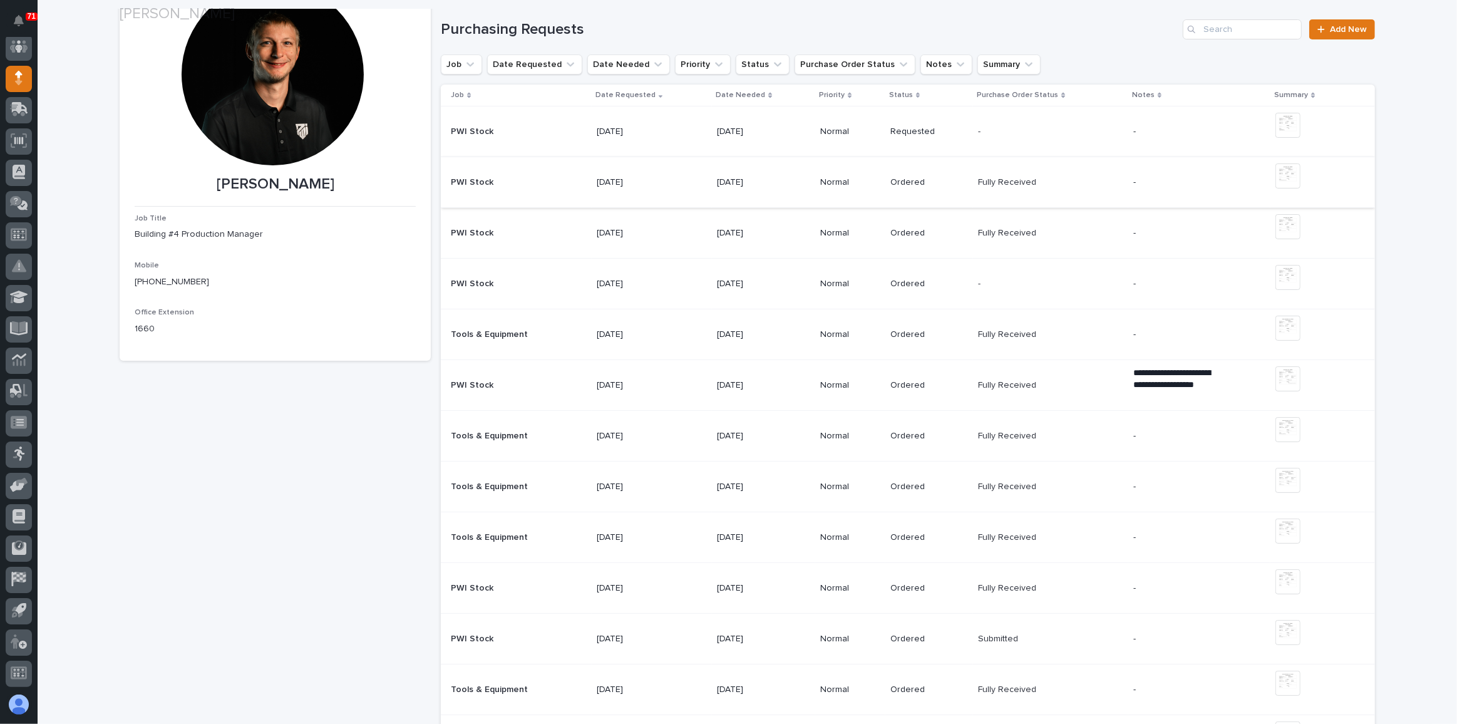
scroll to position [113, 0]
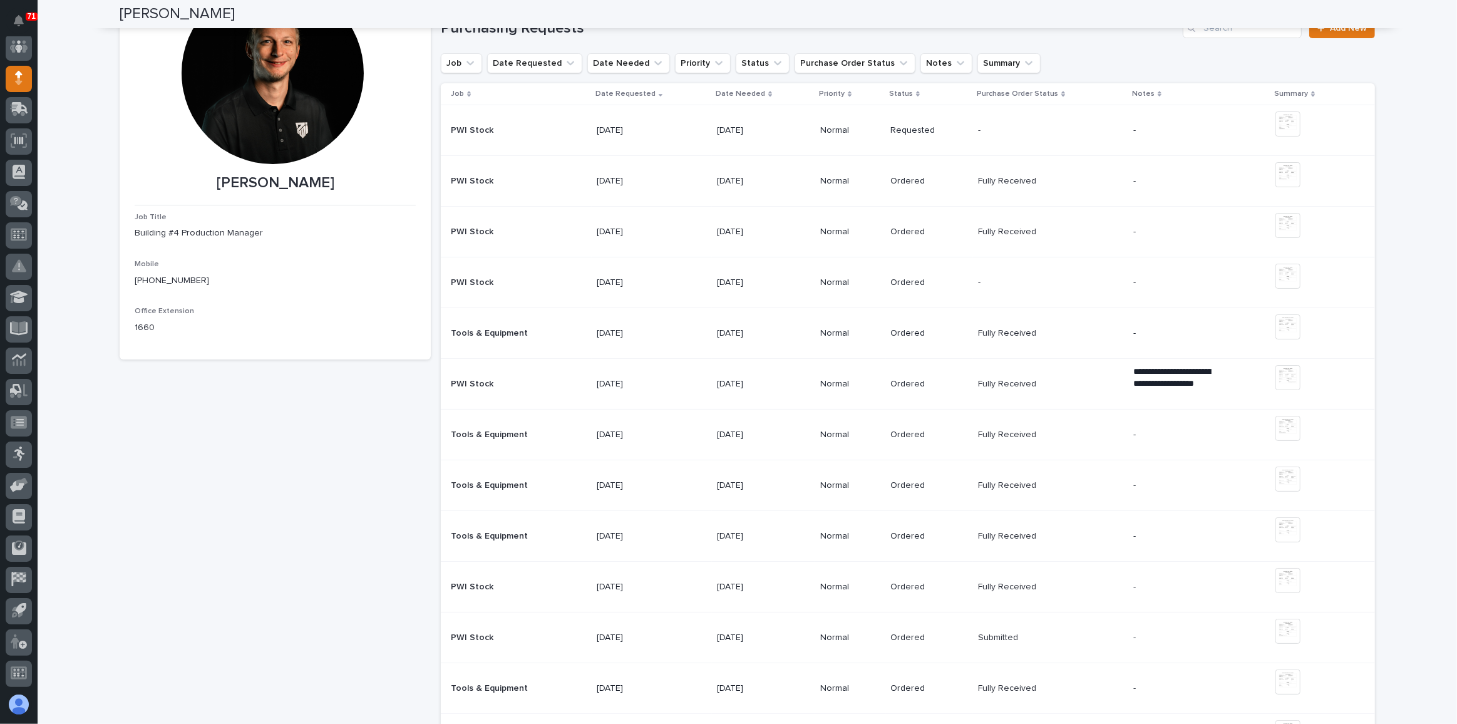
click at [521, 294] on td "PWI Stock PWI Stock" at bounding box center [516, 282] width 151 height 51
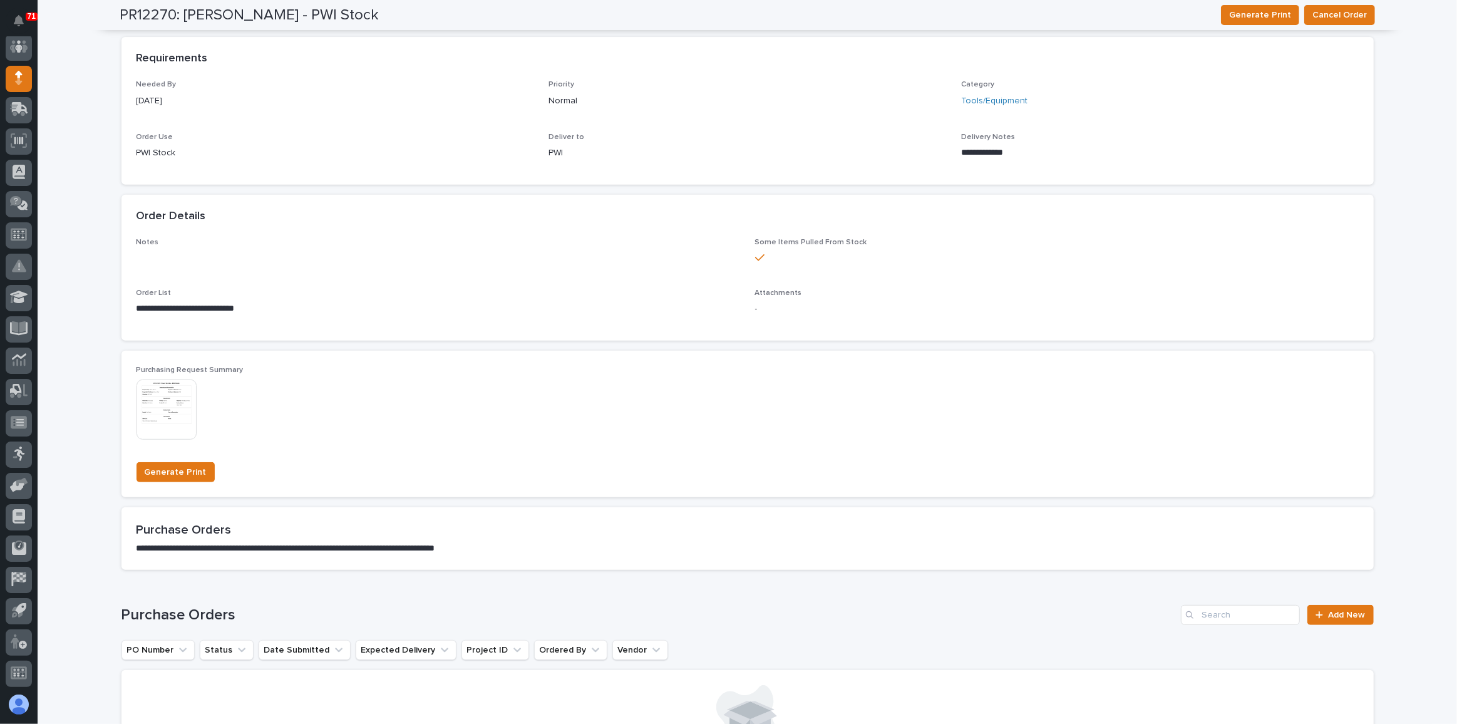
scroll to position [569, 0]
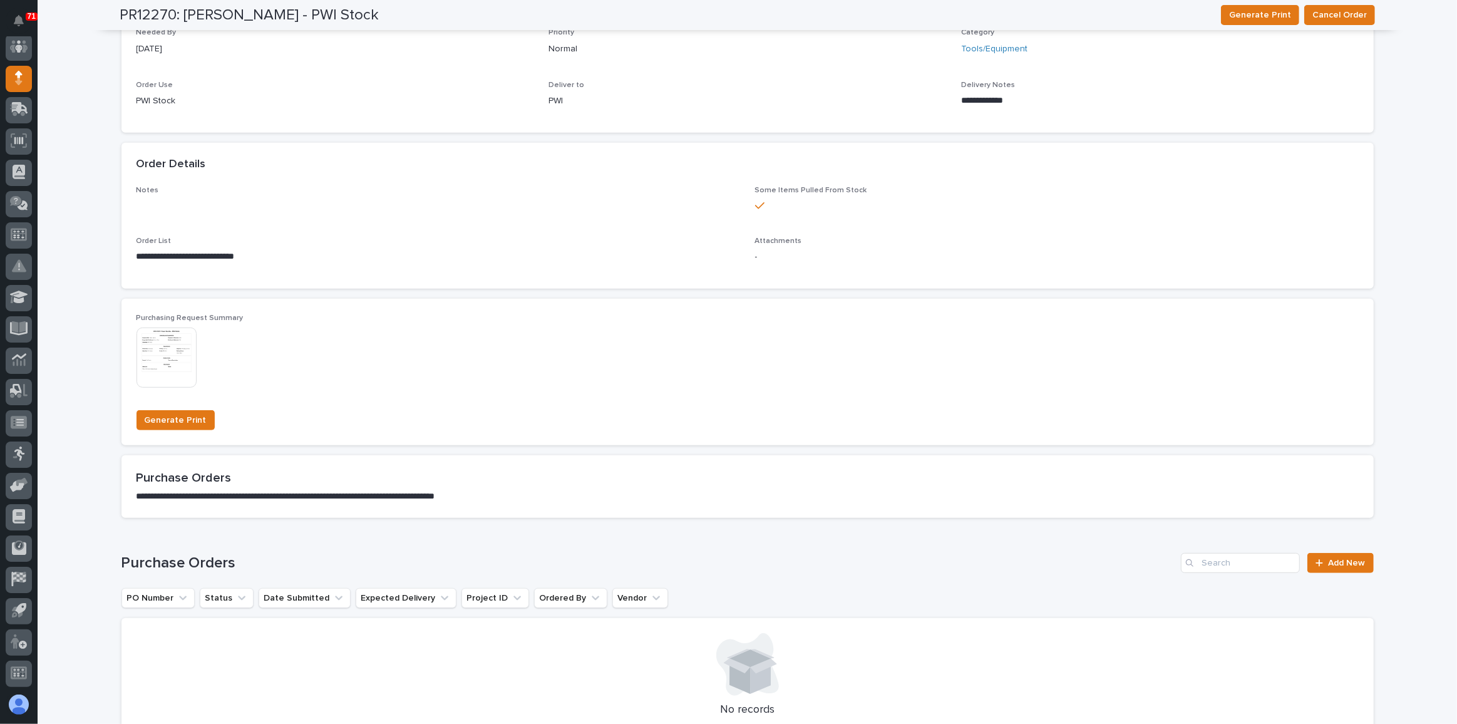
click at [145, 313] on img at bounding box center [166, 357] width 60 height 60
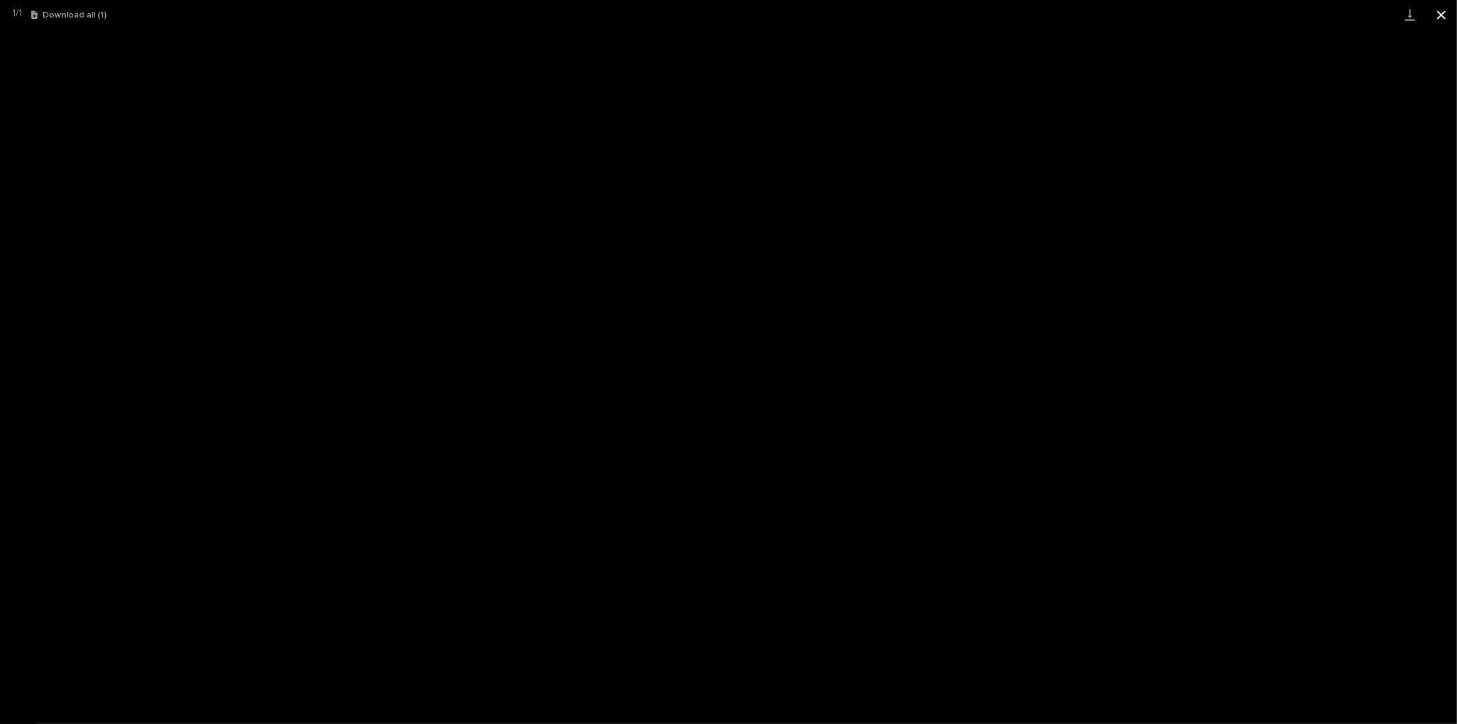
click at [727, 14] on button "Close gallery" at bounding box center [1440, 14] width 31 height 29
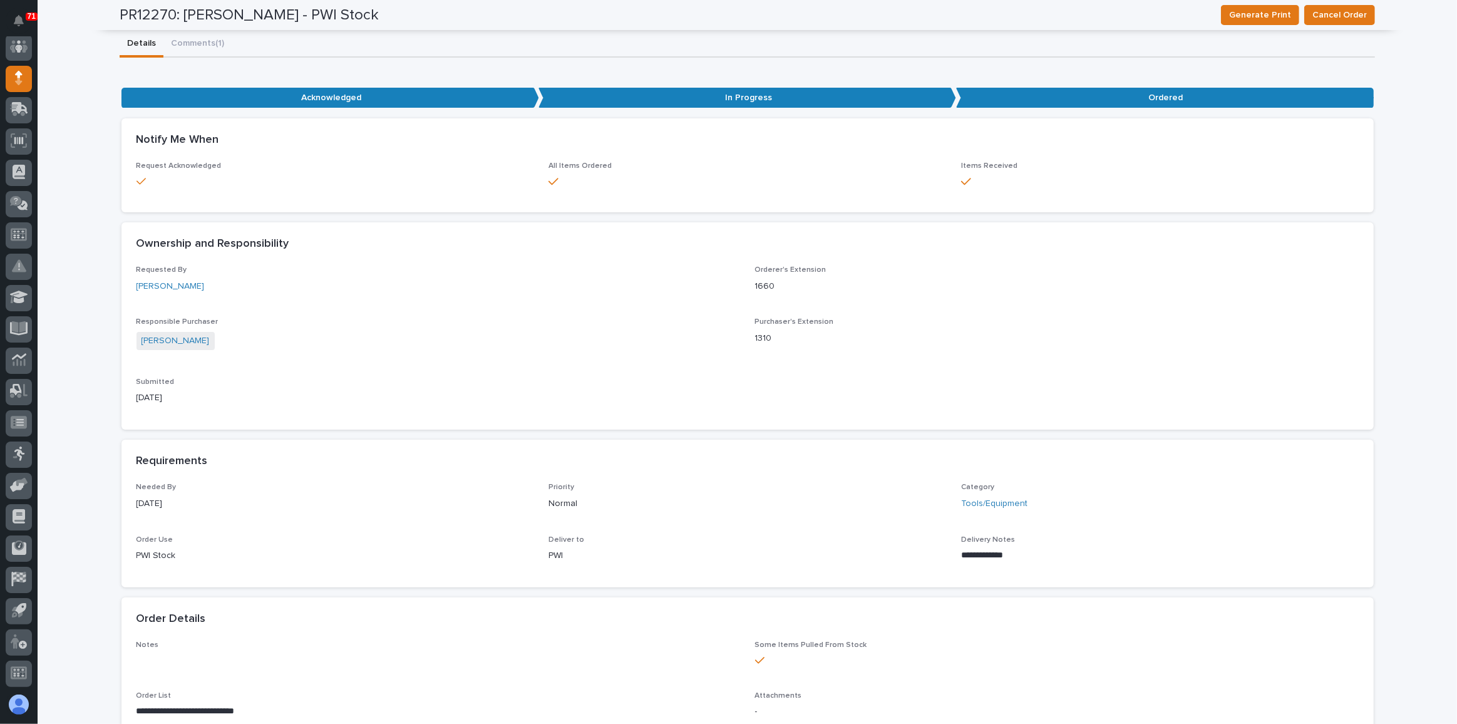
scroll to position [56, 0]
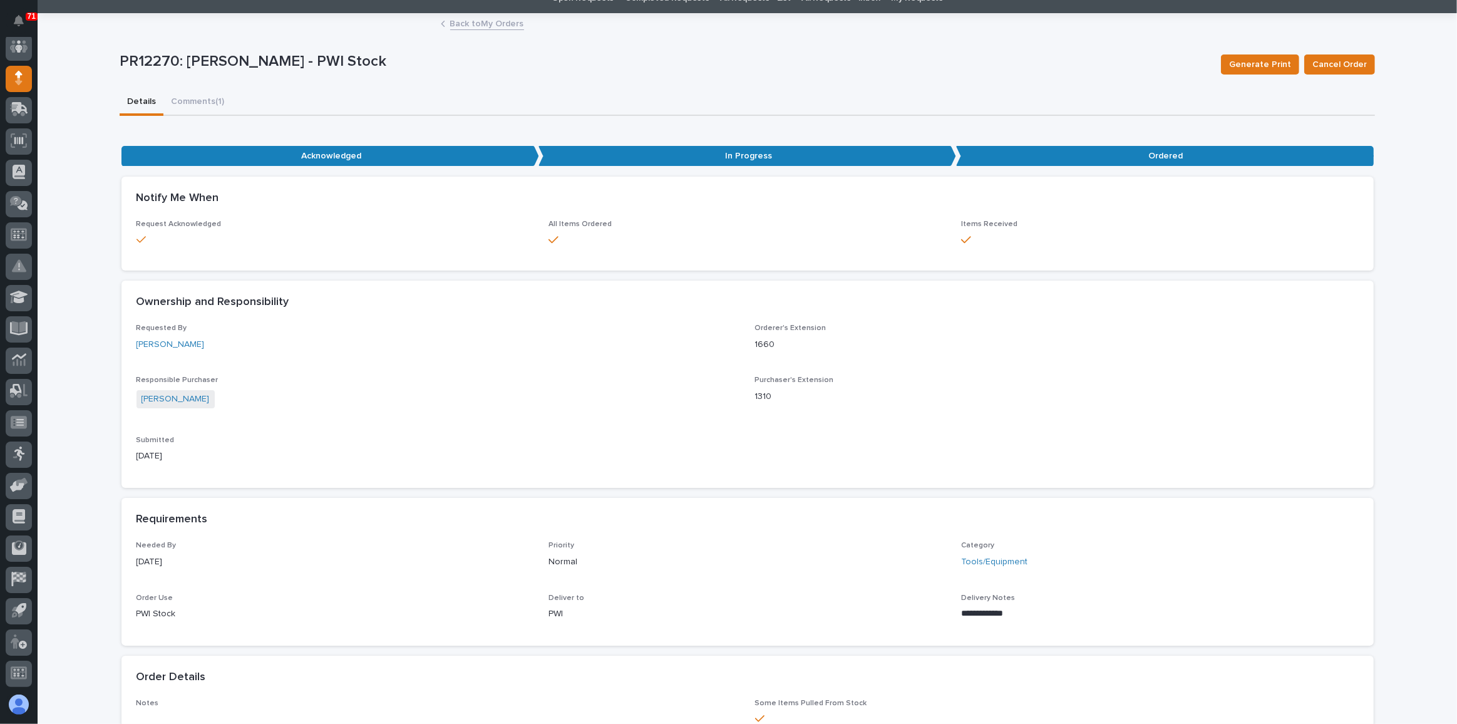
click at [473, 27] on link "Back to My Orders" at bounding box center [487, 23] width 74 height 14
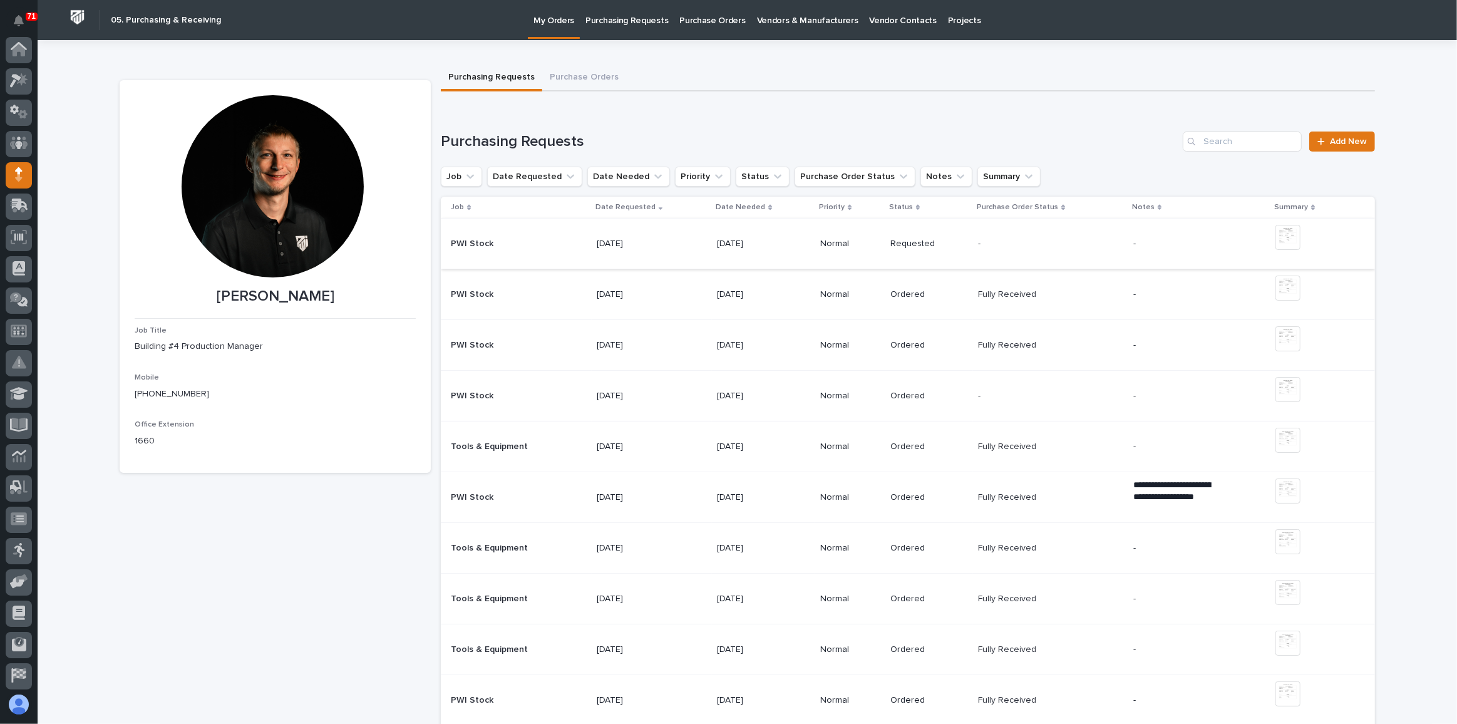
scroll to position [96, 0]
click at [517, 313] on div "Tools & Equipment Tools & Equipment" at bounding box center [519, 446] width 136 height 21
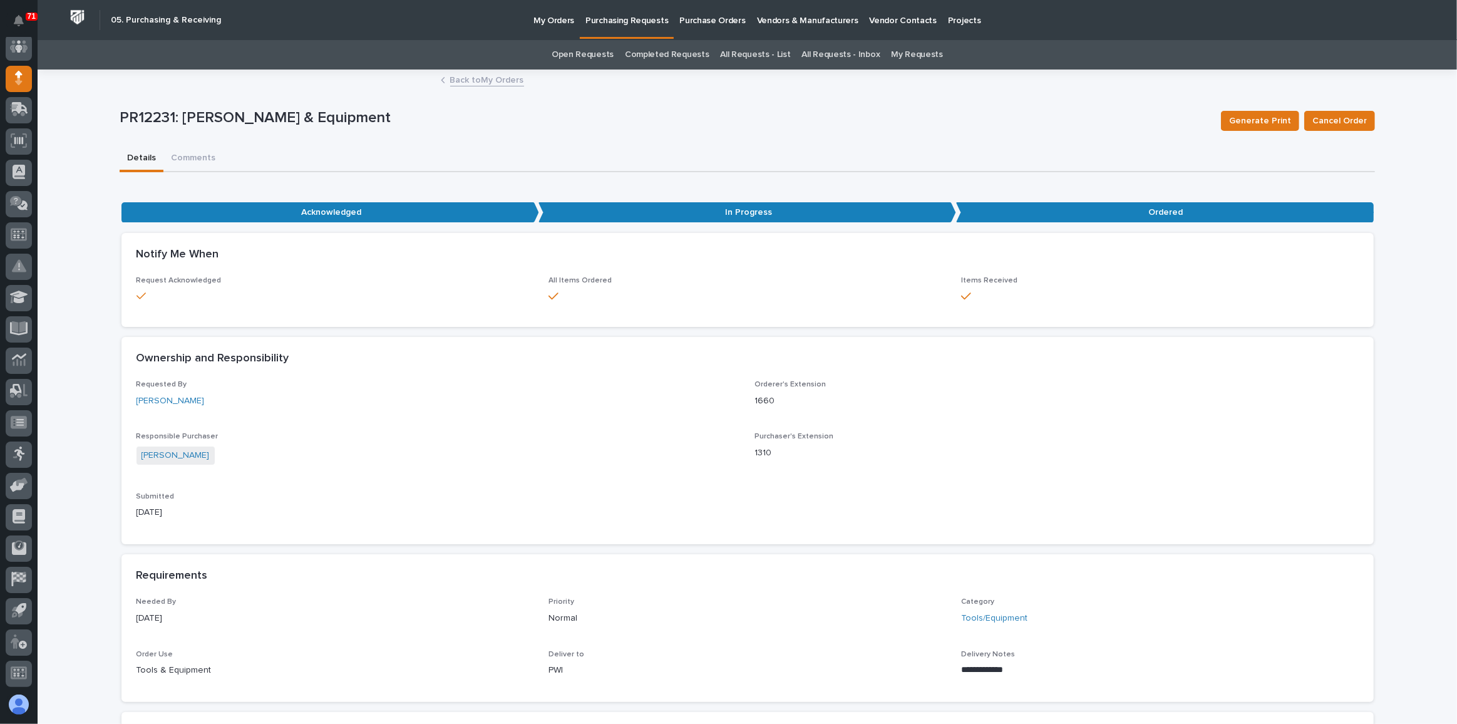
click at [444, 76] on div "Back to My Orders" at bounding box center [747, 81] width 626 height 18
click at [487, 78] on link "Back to My Orders" at bounding box center [487, 79] width 74 height 14
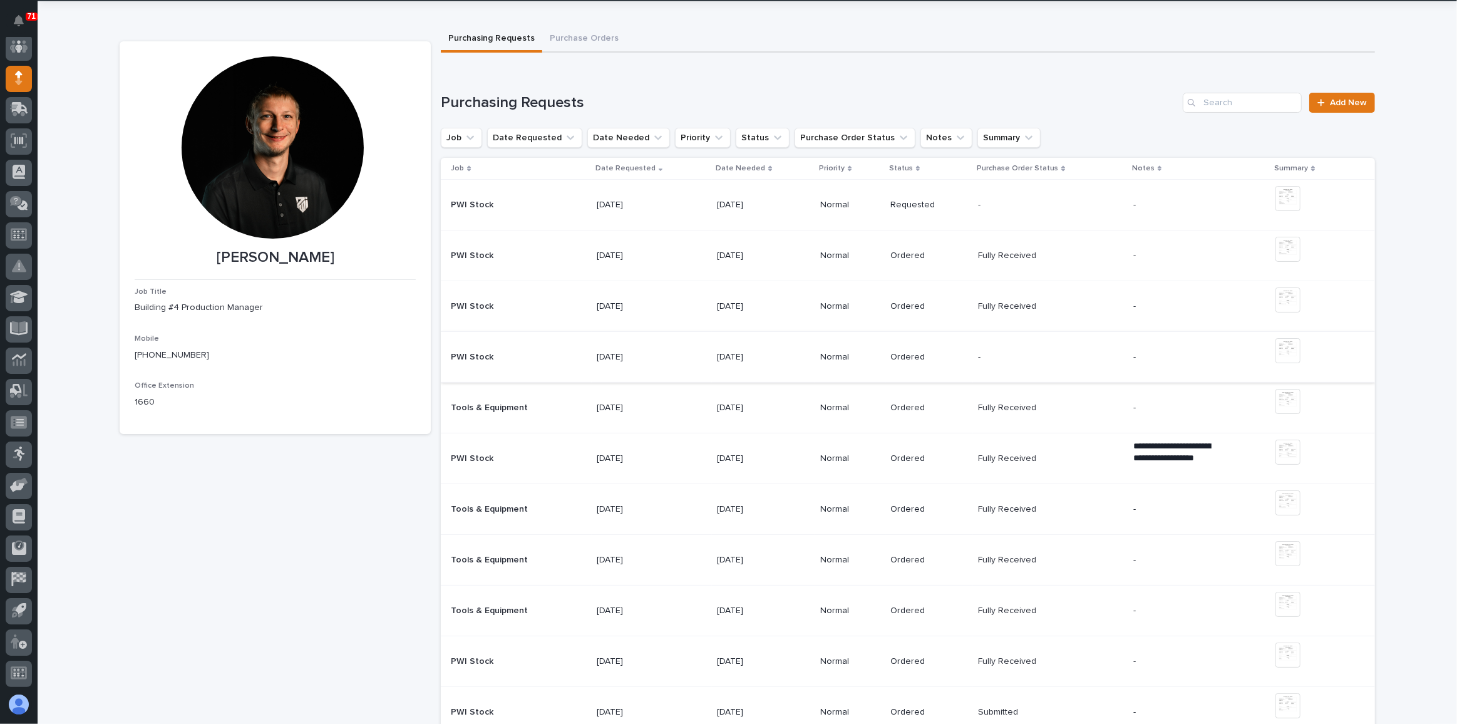
scroll to position [56, 0]
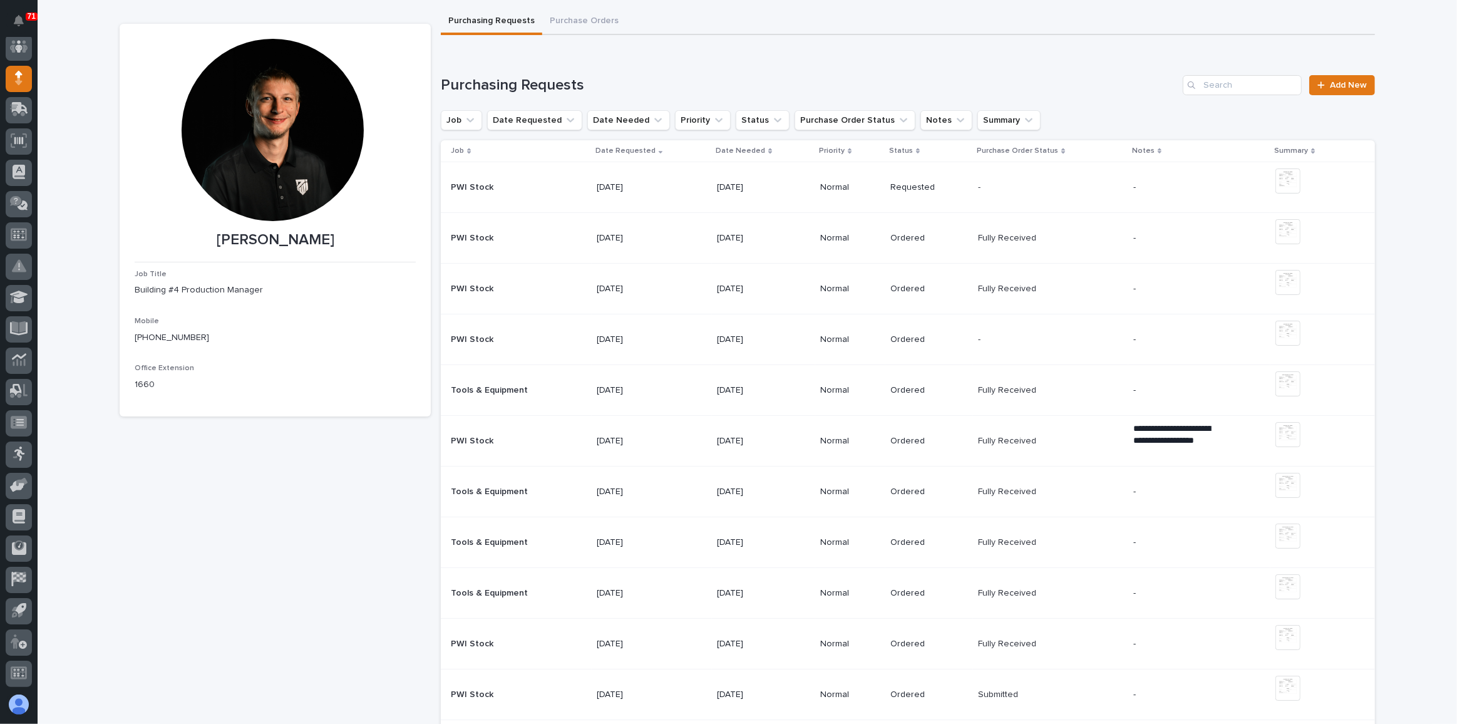
click at [530, 313] on div "Tools & Equipment Tools & Equipment" at bounding box center [519, 491] width 136 height 21
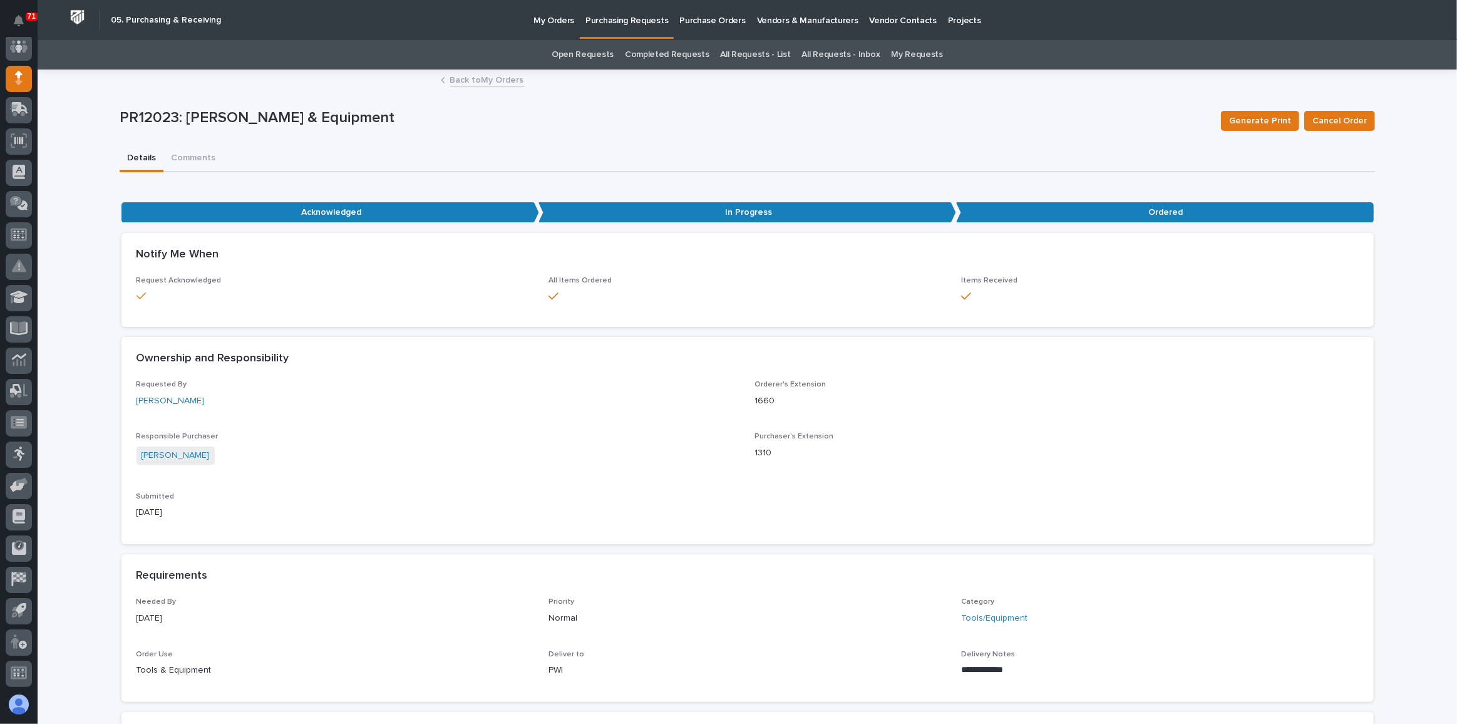
click at [458, 76] on link "Back to My Orders" at bounding box center [487, 79] width 74 height 14
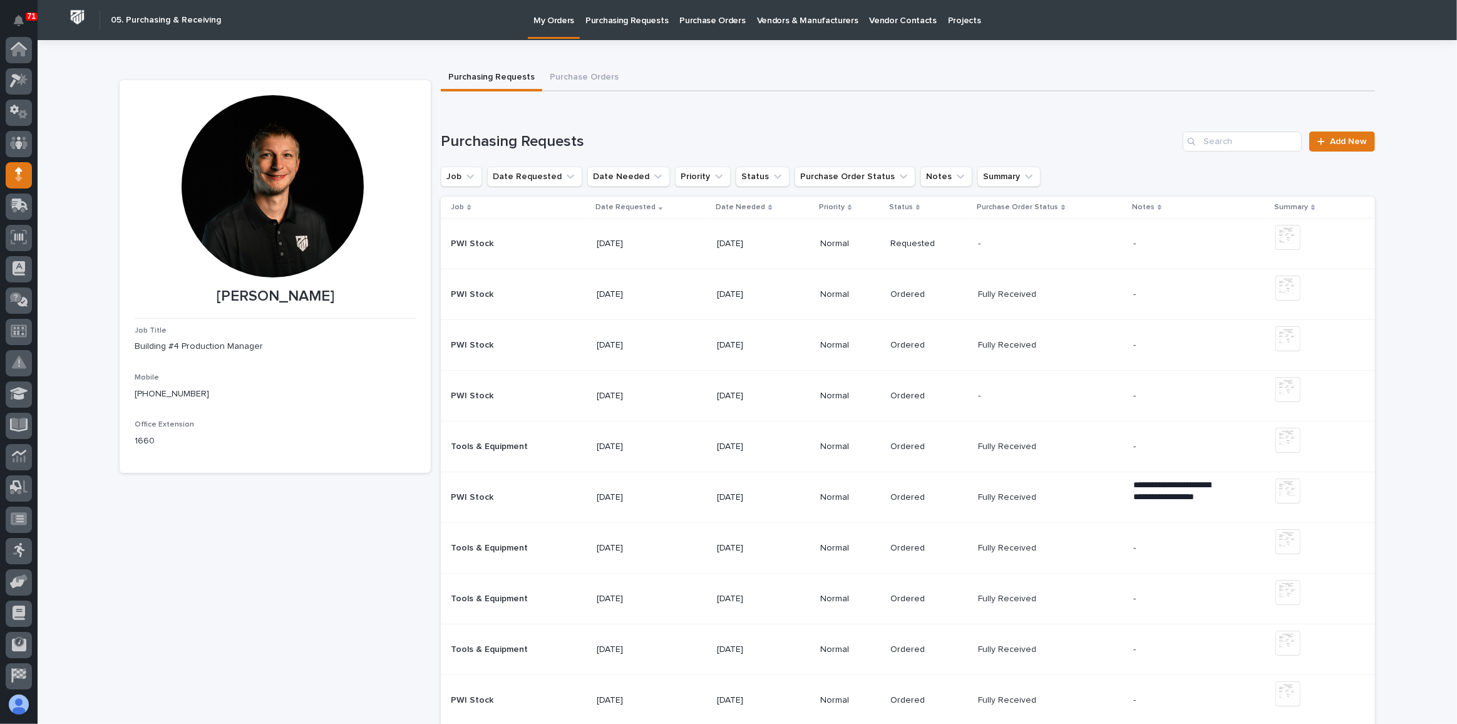
scroll to position [96, 0]
click at [491, 313] on p "Tools & Equipment" at bounding box center [491, 597] width 80 height 13
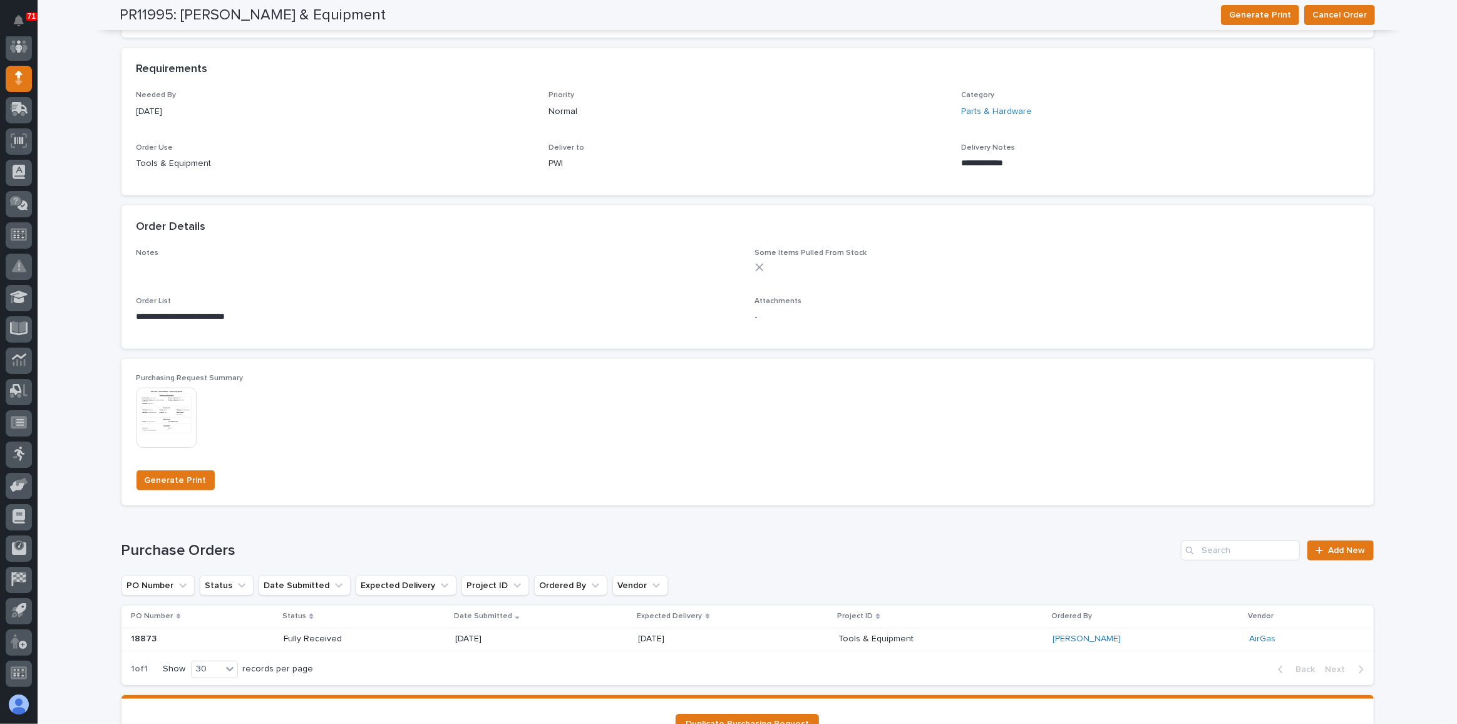
scroll to position [569, 0]
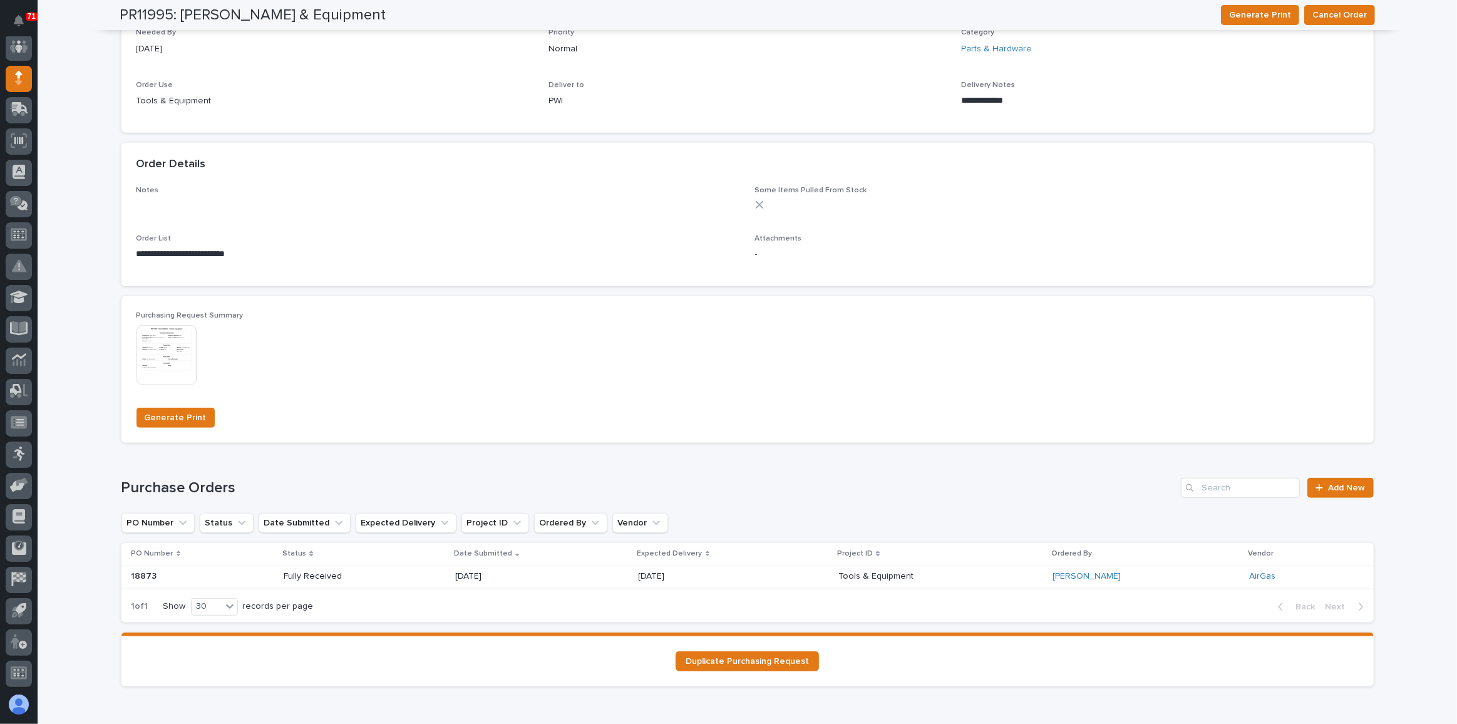
click at [250, 313] on div "18873 18873" at bounding box center [202, 576] width 143 height 21
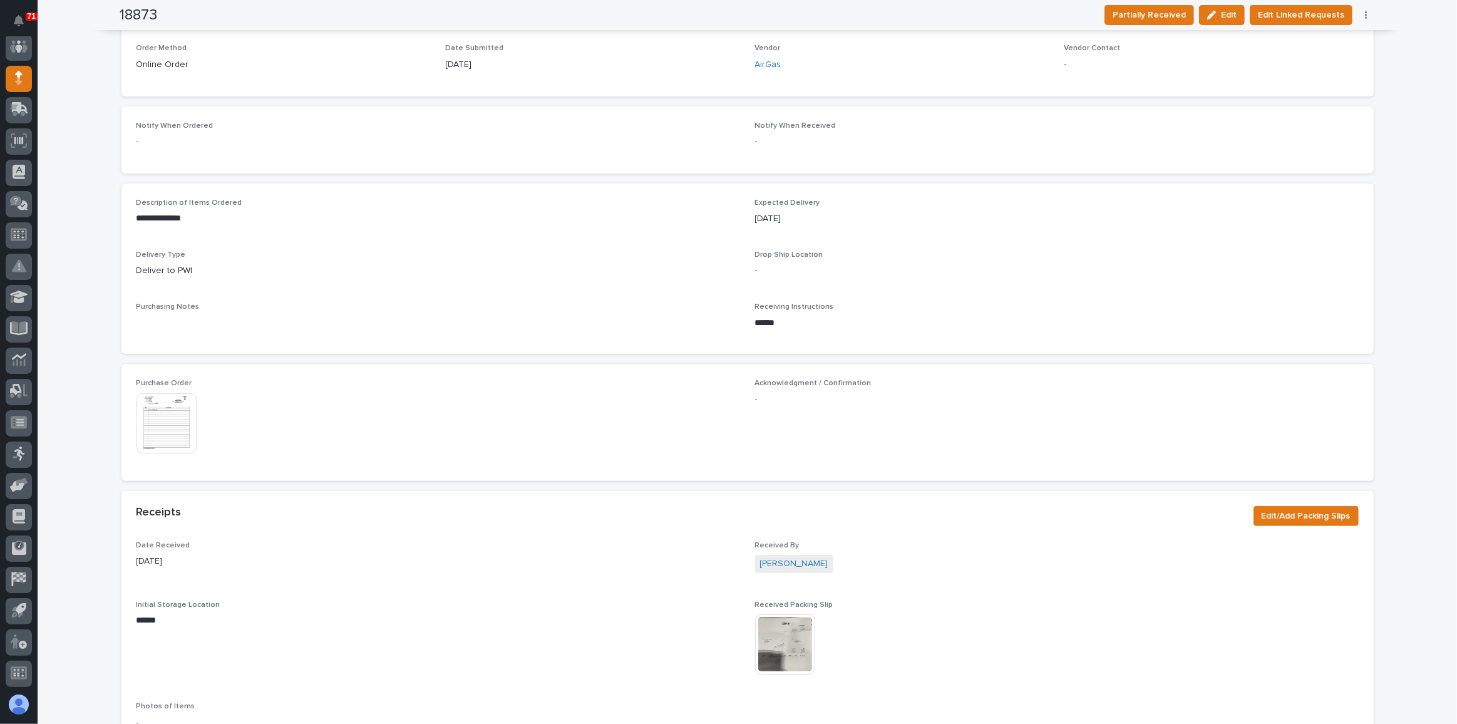
scroll to position [341, 0]
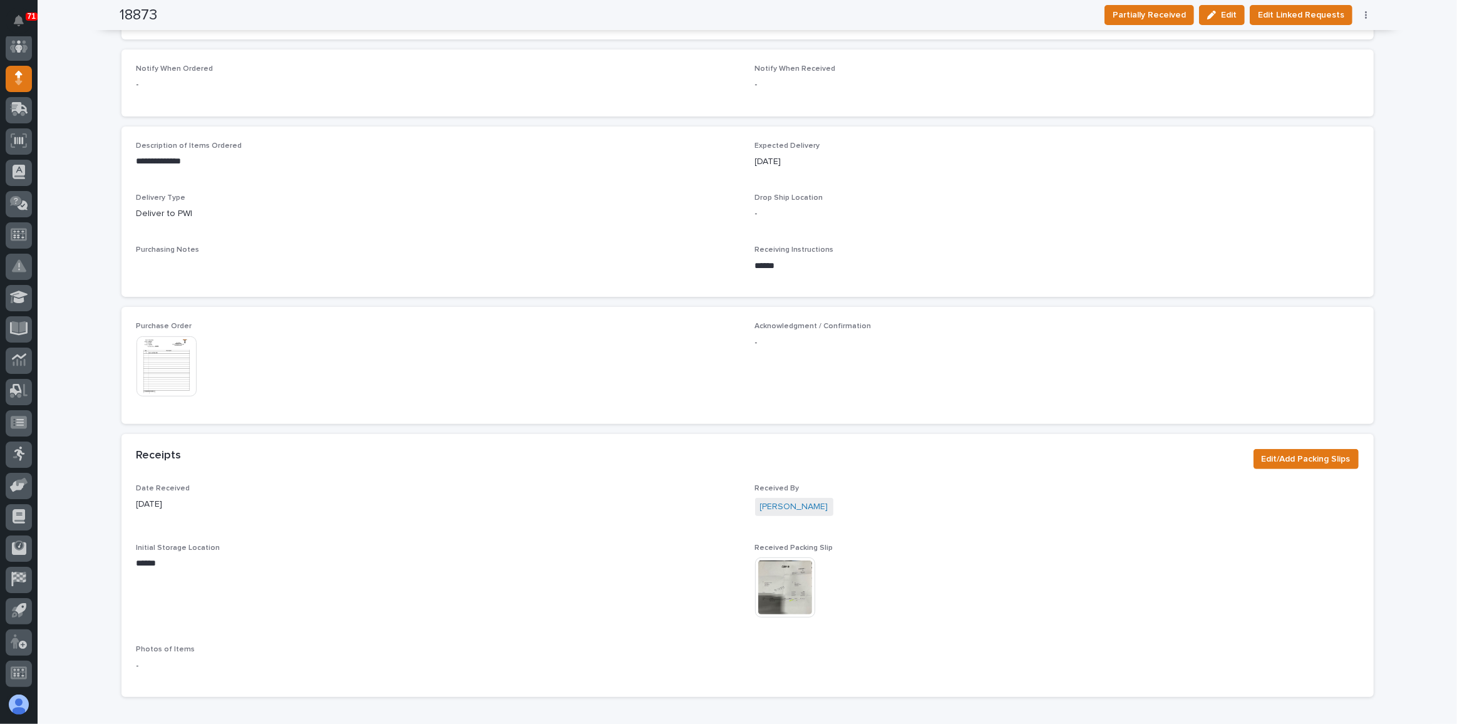
click at [727, 313] on img at bounding box center [785, 587] width 60 height 60
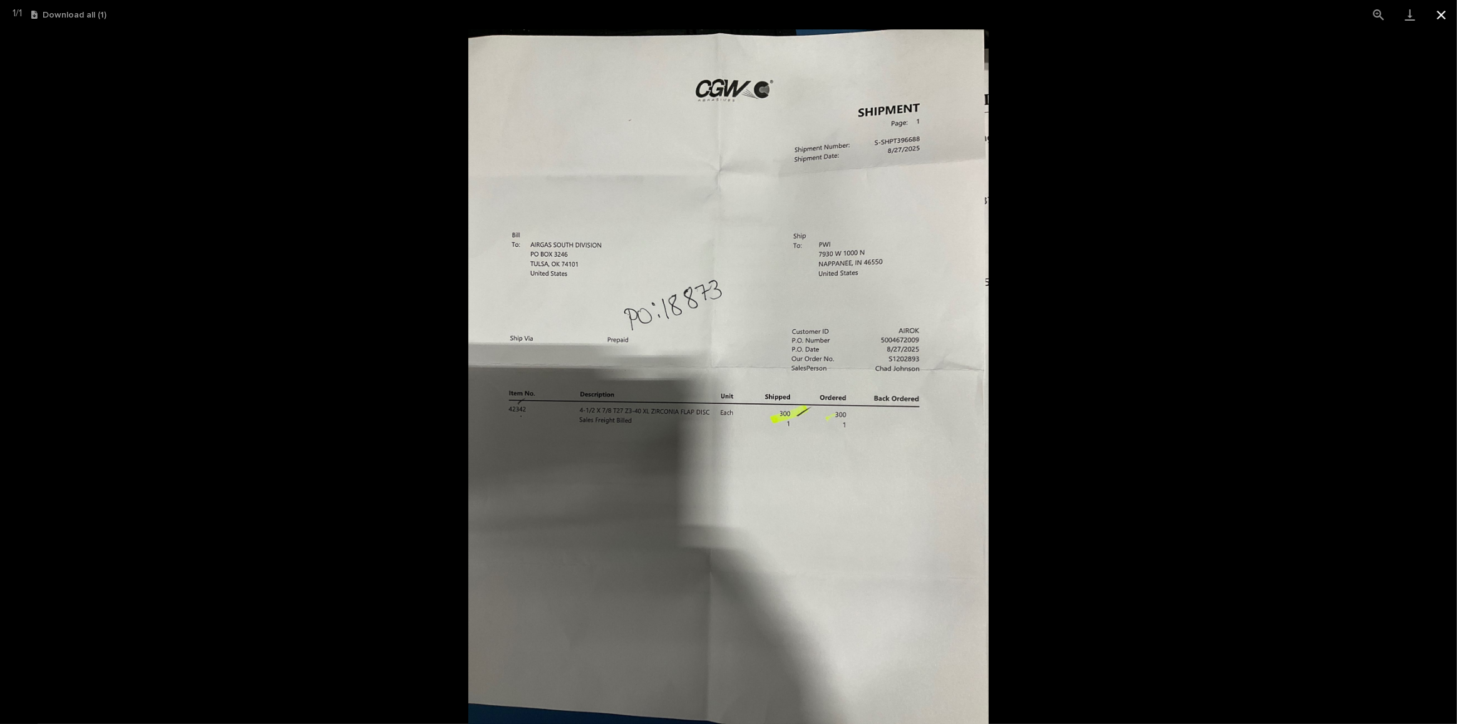
click at [727, 11] on button "Close gallery" at bounding box center [1440, 14] width 31 height 29
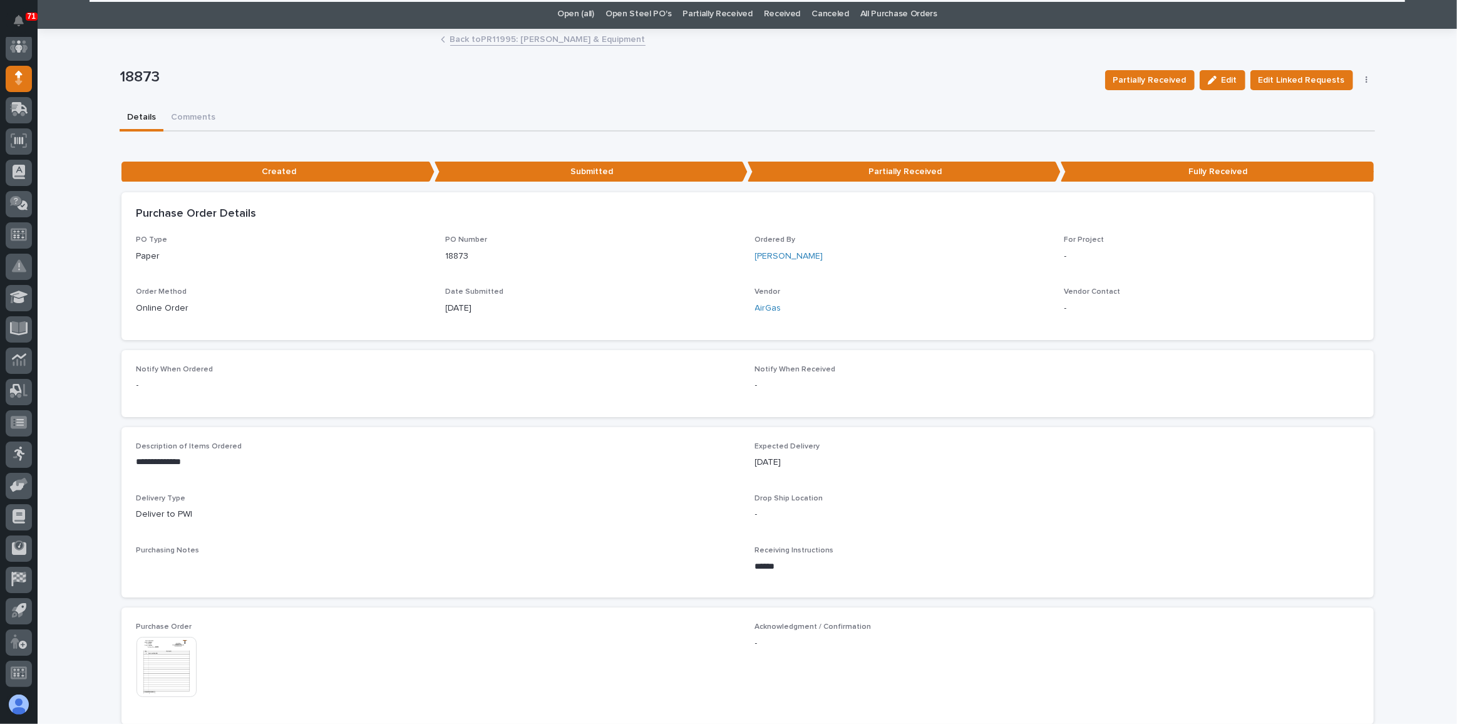
scroll to position [0, 0]
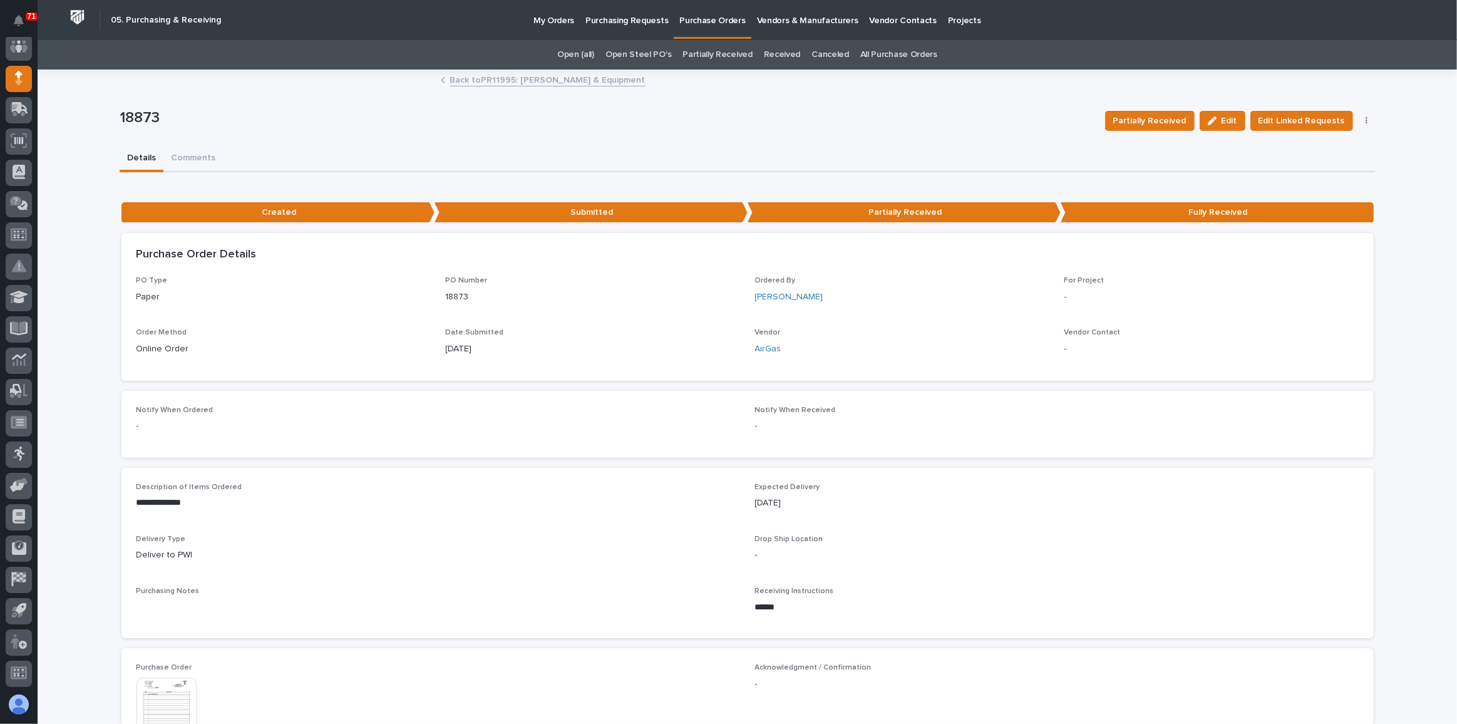
click at [610, 80] on link "Back to PR11995: [PERSON_NAME] & Equipment" at bounding box center [547, 79] width 195 height 14
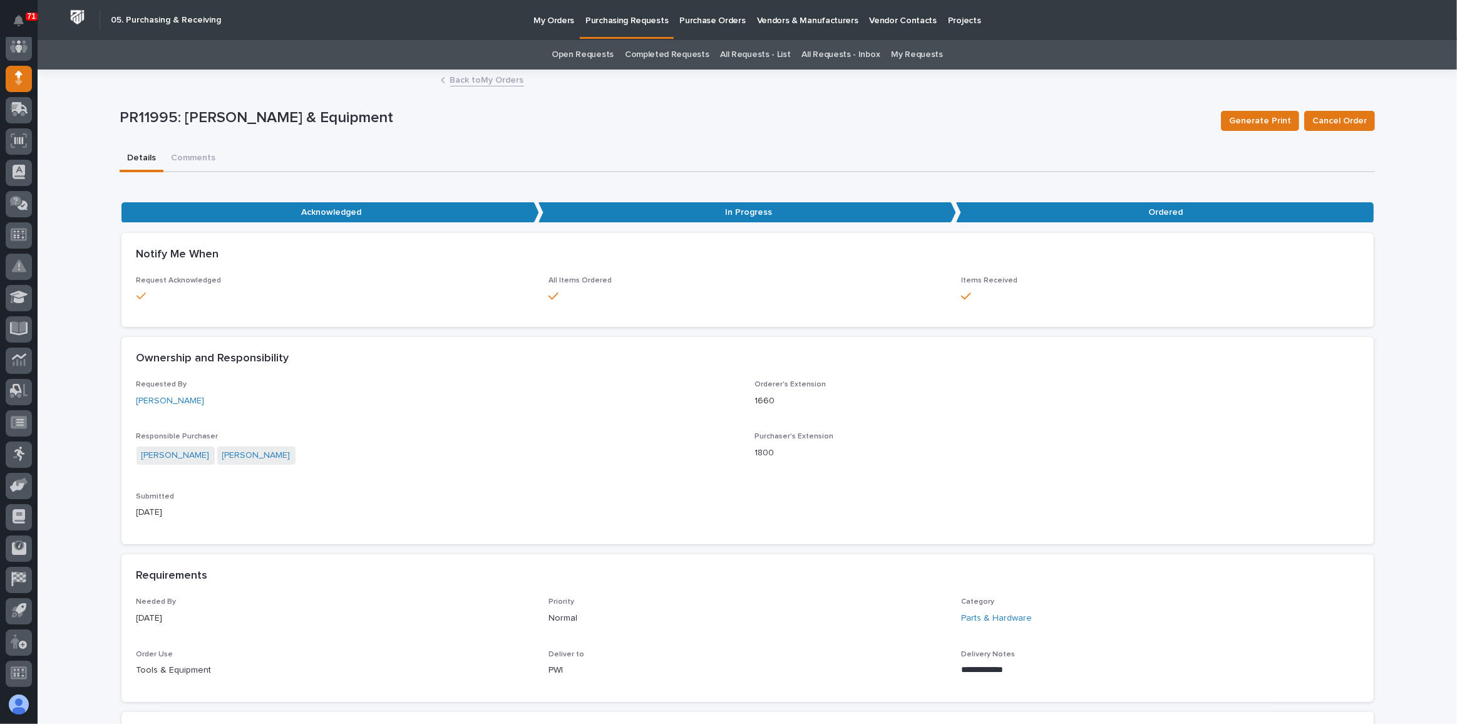
click at [505, 80] on link "Back to My Orders" at bounding box center [487, 79] width 74 height 14
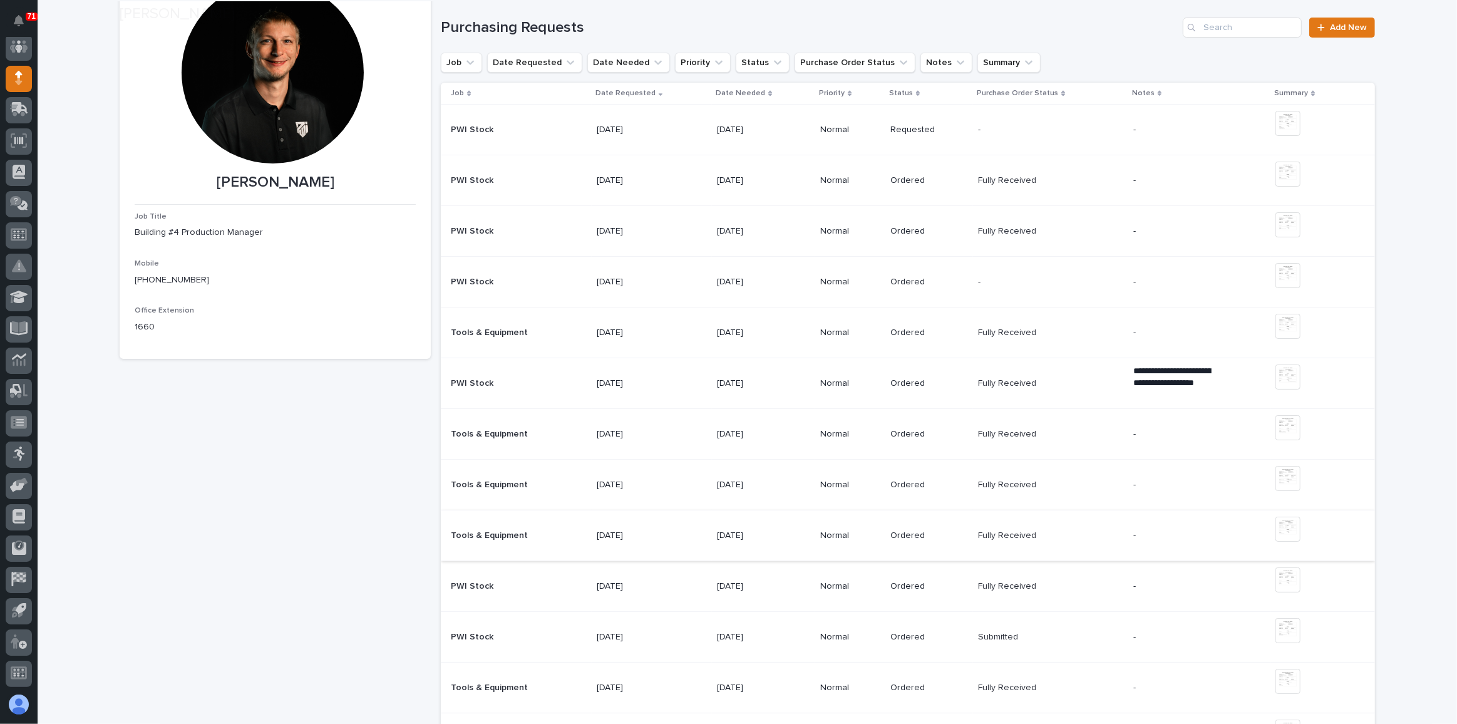
scroll to position [170, 0]
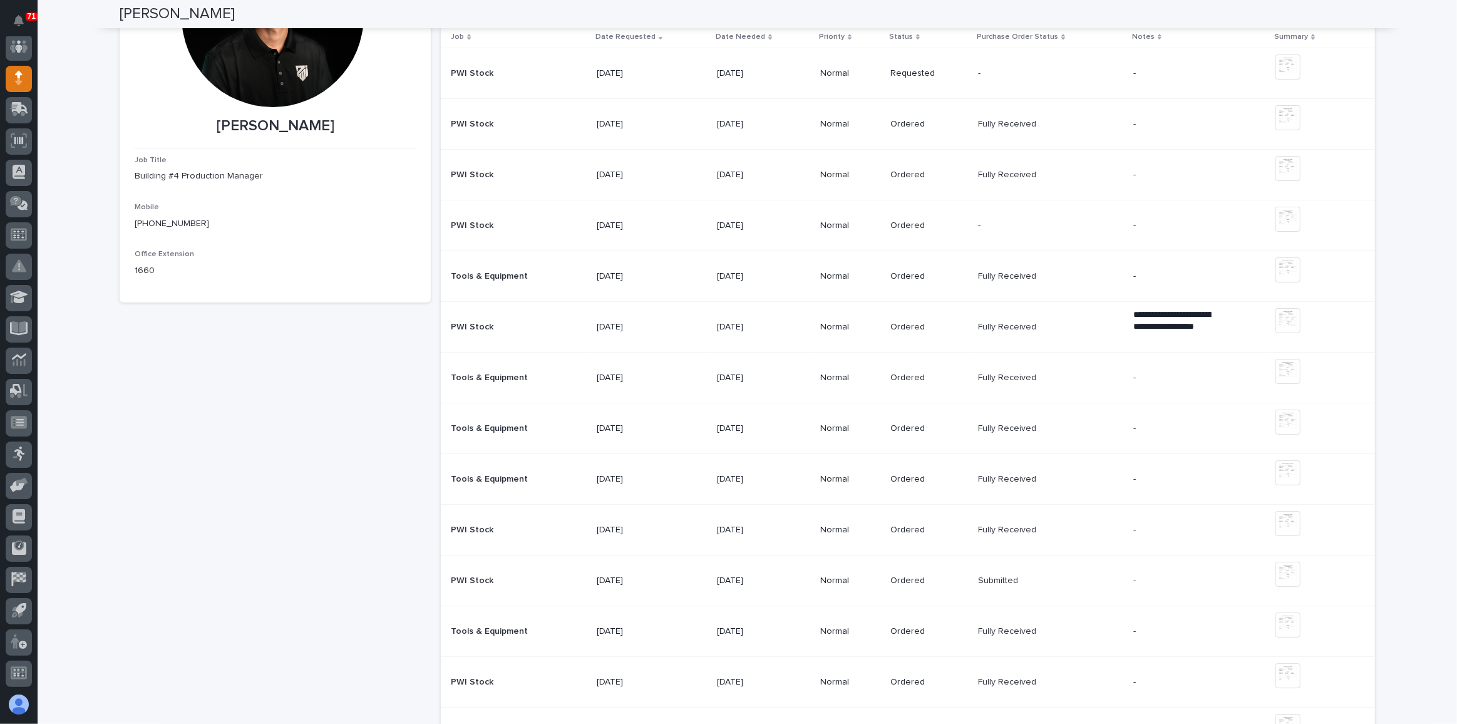
click at [555, 313] on div "Tools & Equipment Tools & Equipment" at bounding box center [519, 479] width 136 height 21
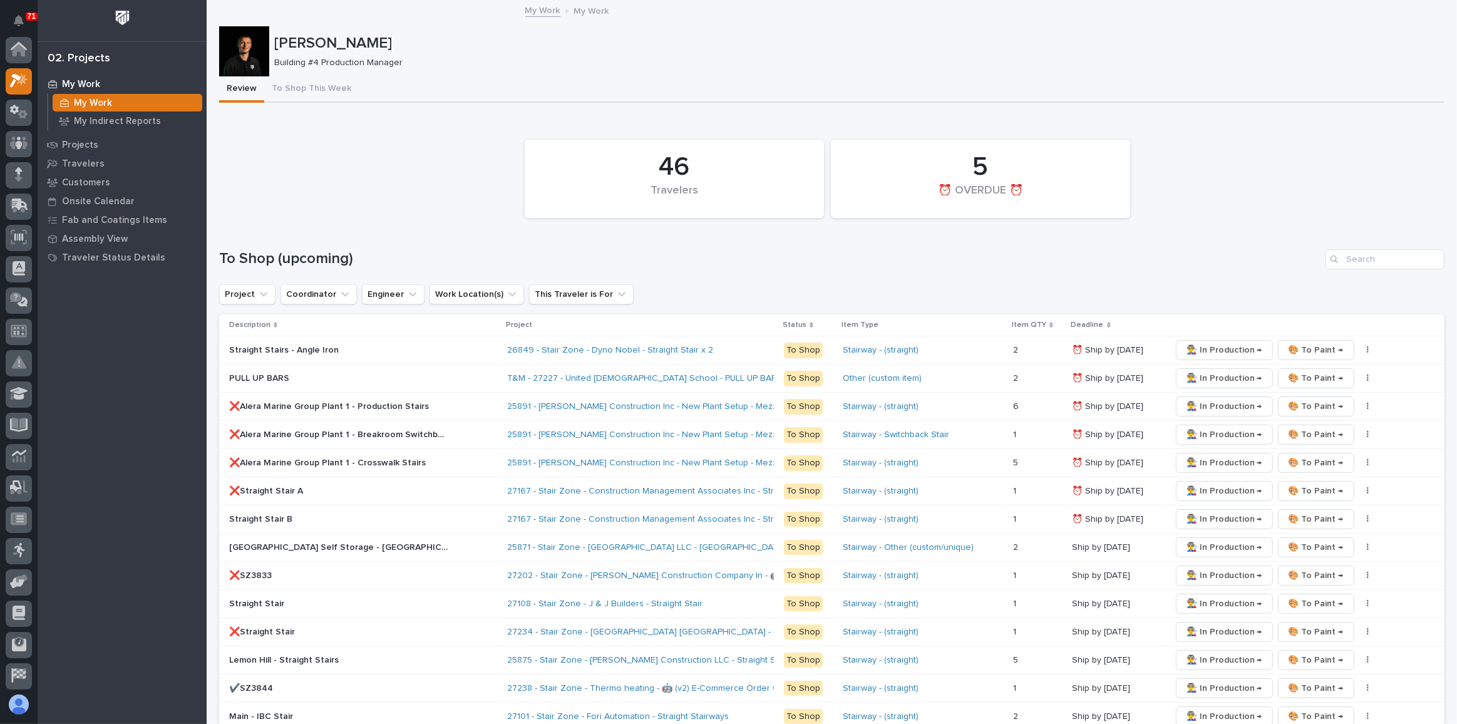
scroll to position [31, 0]
